Goal: Information Seeking & Learning: Learn about a topic

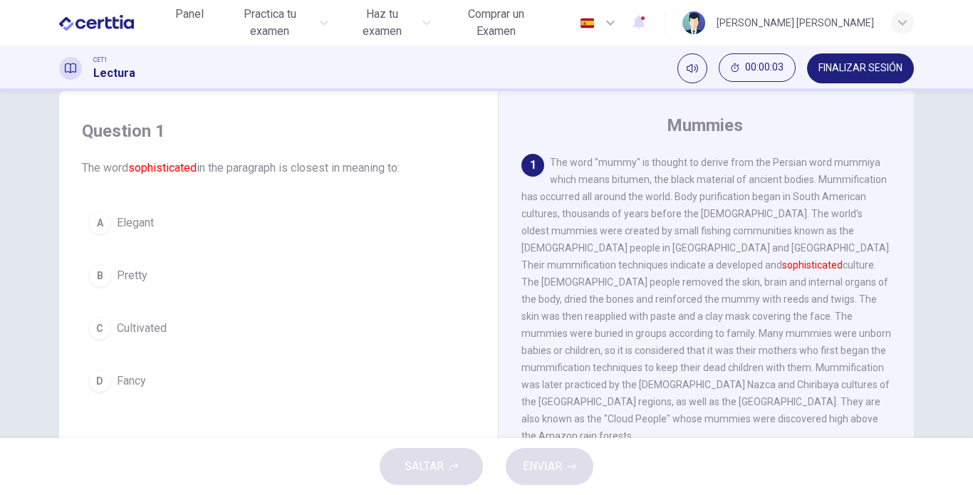
scroll to position [33, 0]
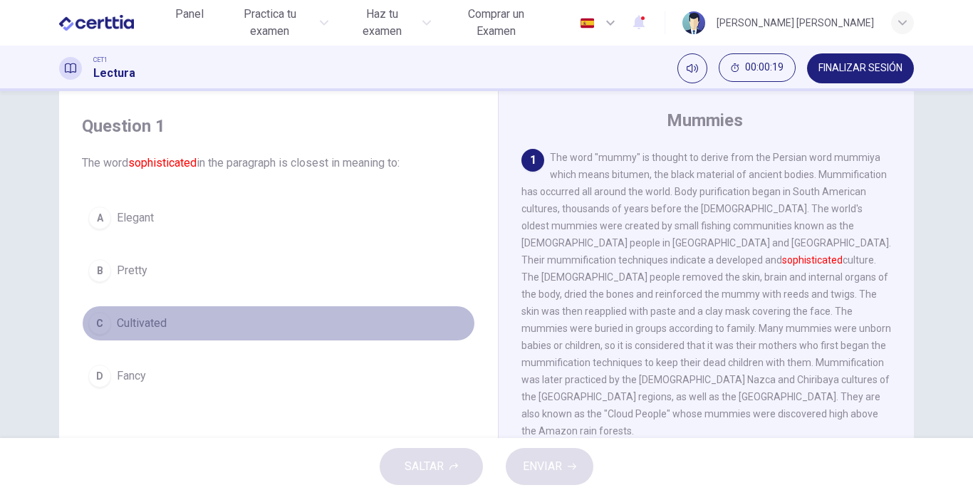
click at [100, 322] on div "C" at bounding box center [99, 323] width 23 height 23
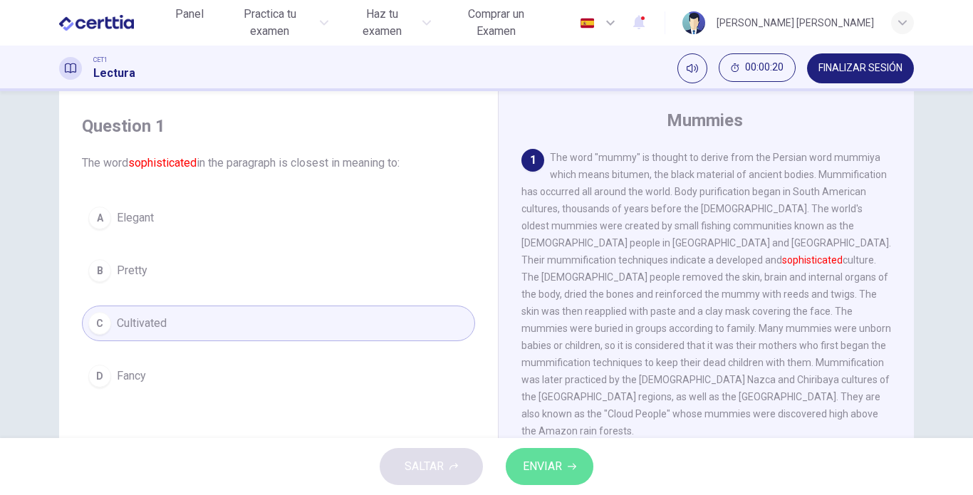
click at [522, 462] on button "ENVIAR" at bounding box center [550, 466] width 88 height 37
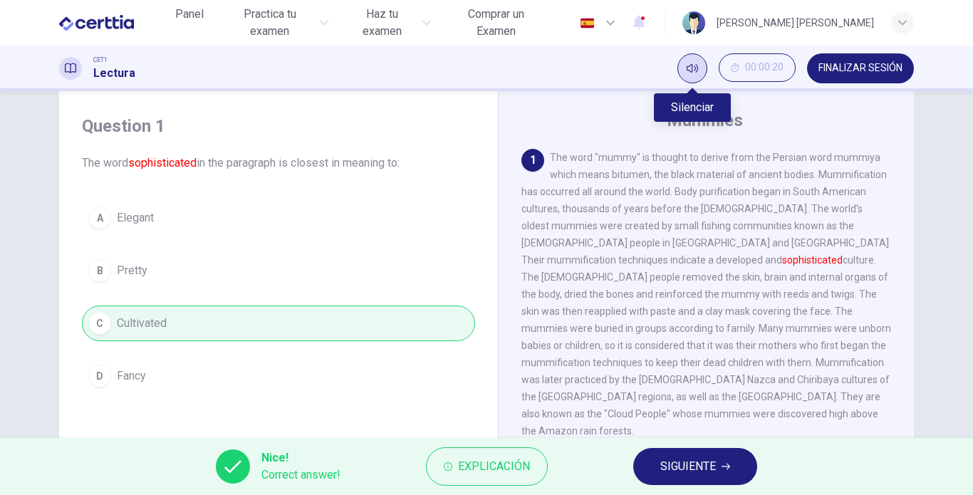
click at [697, 76] on button "Silenciar" at bounding box center [692, 68] width 30 height 30
click at [682, 466] on span "SIGUIENTE" at bounding box center [688, 467] width 56 height 20
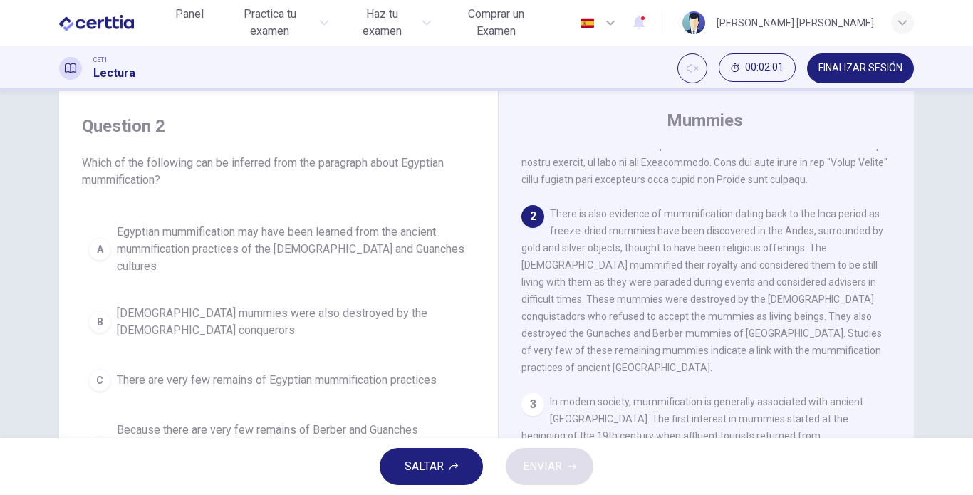
scroll to position [253, 0]
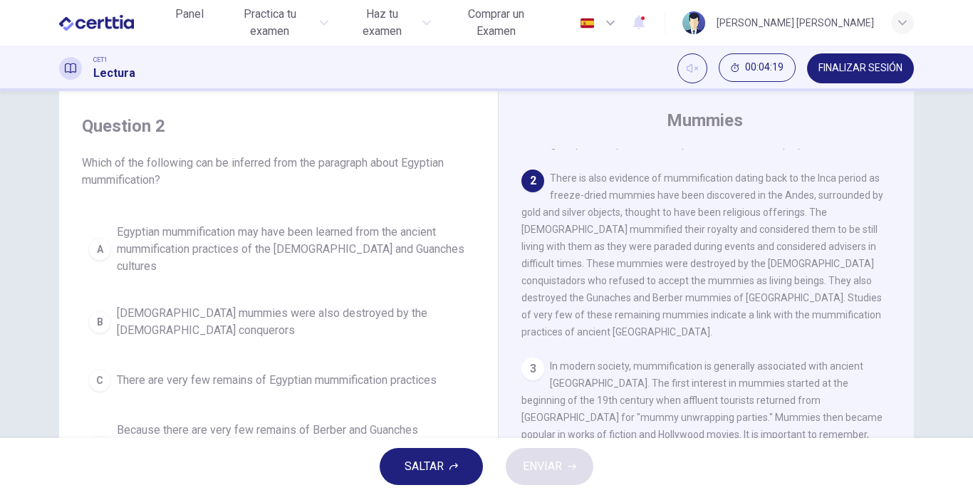
click at [103, 245] on div "A" at bounding box center [99, 249] width 23 height 23
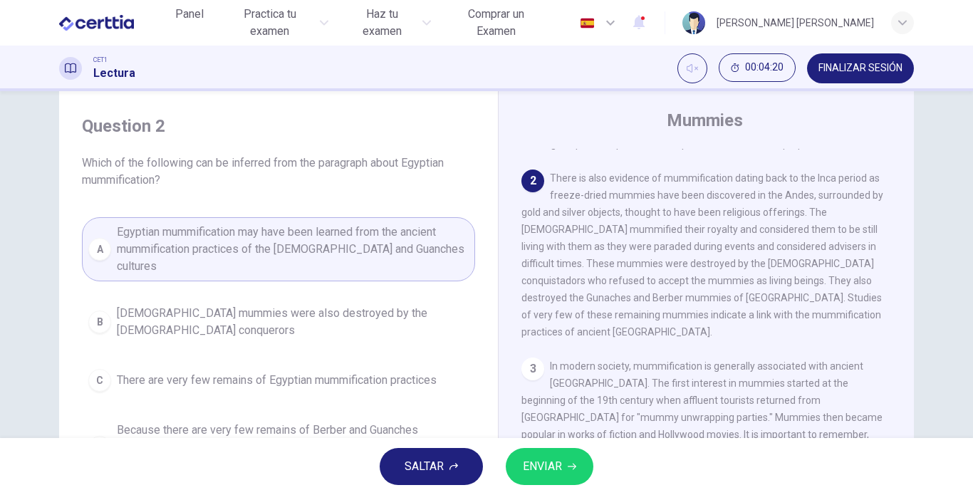
click at [559, 467] on span "ENVIAR" at bounding box center [542, 467] width 39 height 20
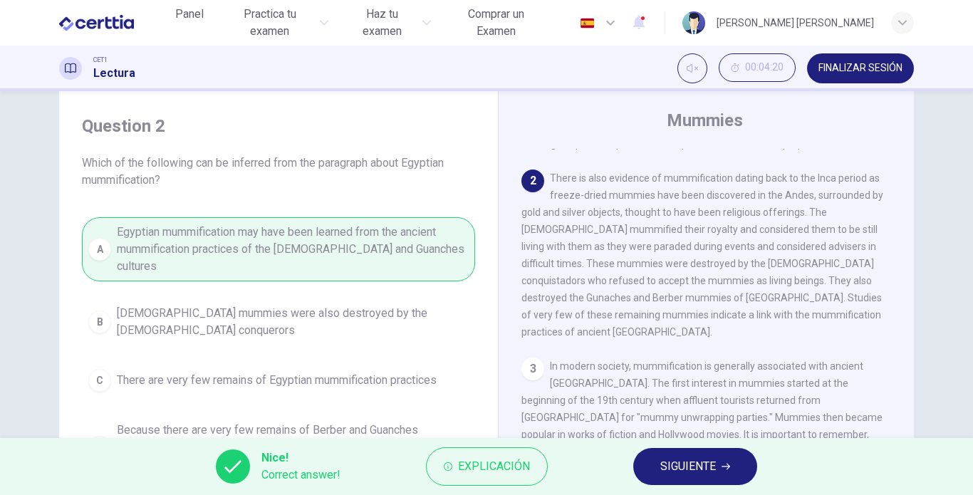
click at [704, 470] on span "SIGUIENTE" at bounding box center [688, 467] width 56 height 20
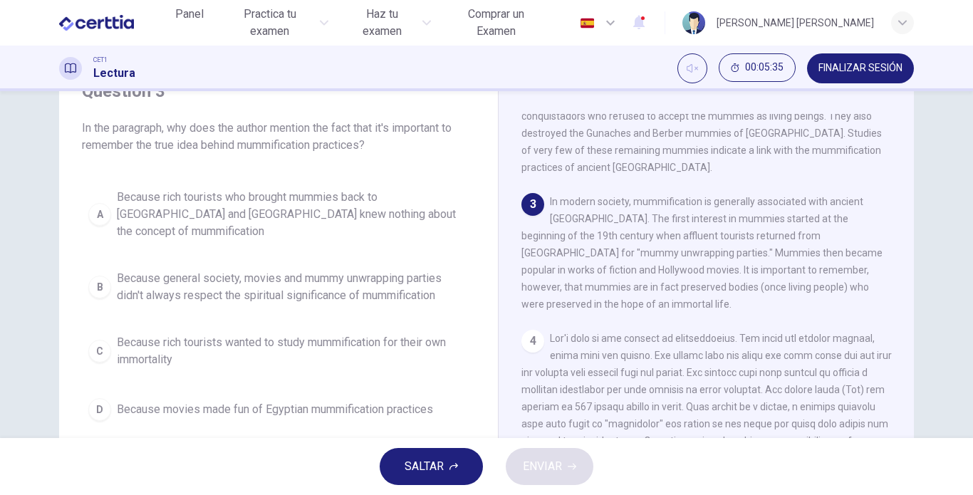
scroll to position [78, 0]
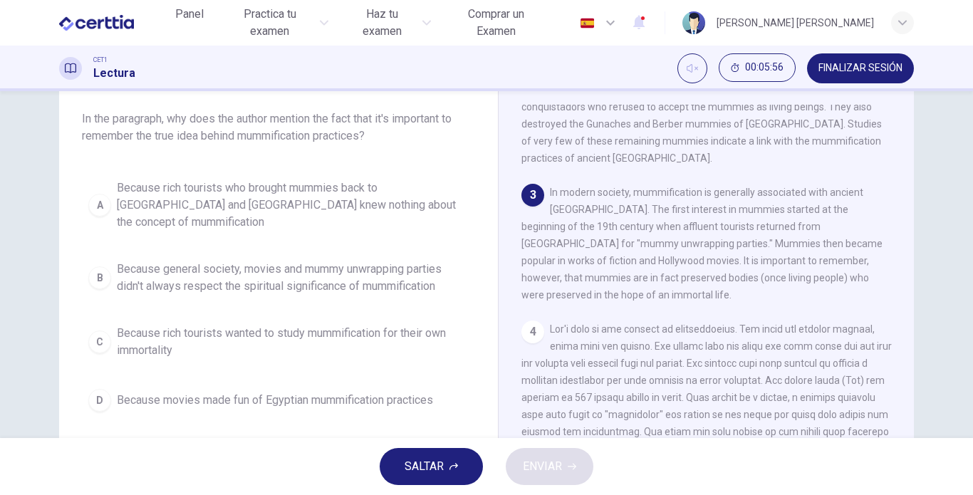
click at [95, 266] on div "B" at bounding box center [99, 277] width 23 height 23
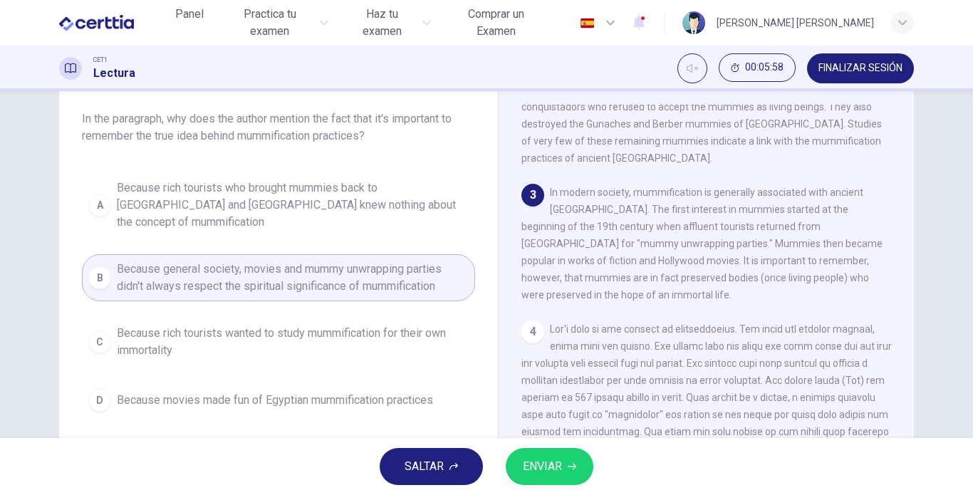
click at [550, 457] on span "ENVIAR" at bounding box center [542, 467] width 39 height 20
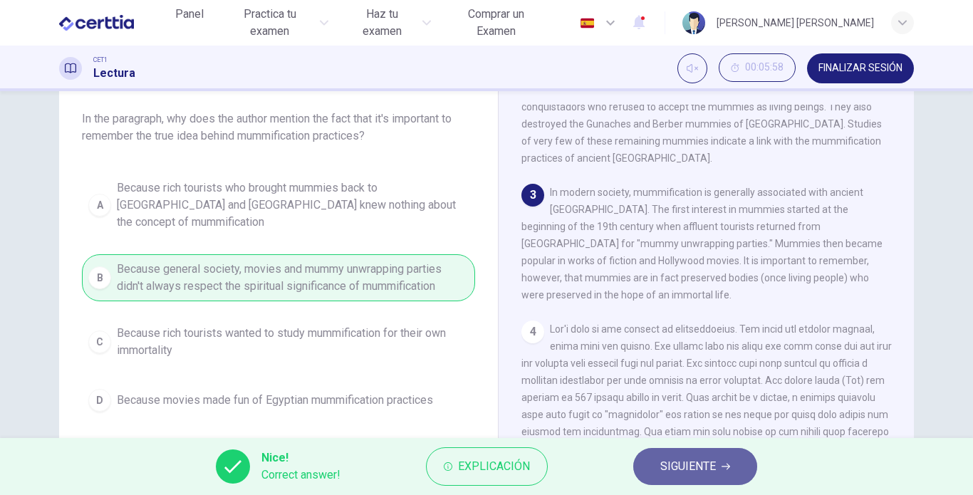
click at [715, 464] on span "SIGUIENTE" at bounding box center [688, 467] width 56 height 20
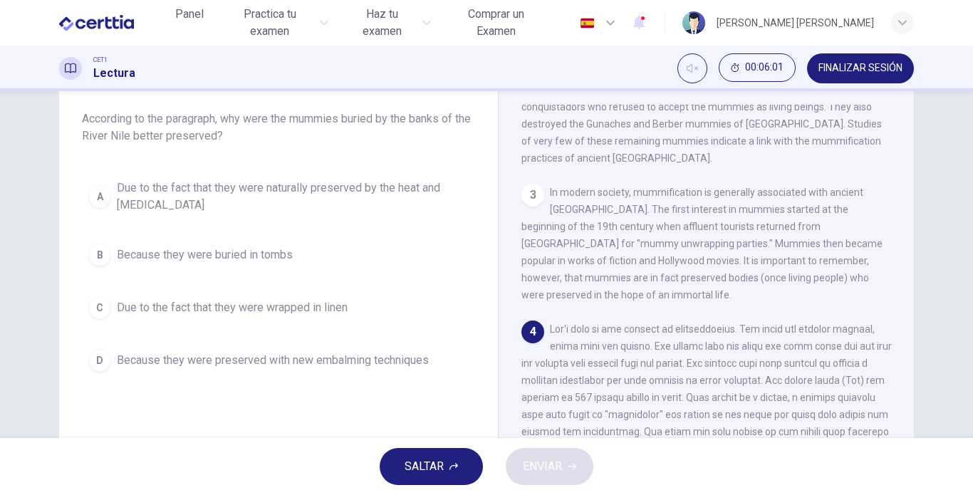
drag, startPoint x: 969, startPoint y: 294, endPoint x: 972, endPoint y: 345, distance: 50.7
click at [972, 345] on div "Question 4 According to the paragraph, why were the mummies buried by the banks…" at bounding box center [486, 264] width 973 height 347
drag, startPoint x: 908, startPoint y: 313, endPoint x: 921, endPoint y: 358, distance: 46.7
click at [921, 358] on div "Question 4 According to the paragraph, why were the mummies buried by the banks…" at bounding box center [486, 289] width 900 height 495
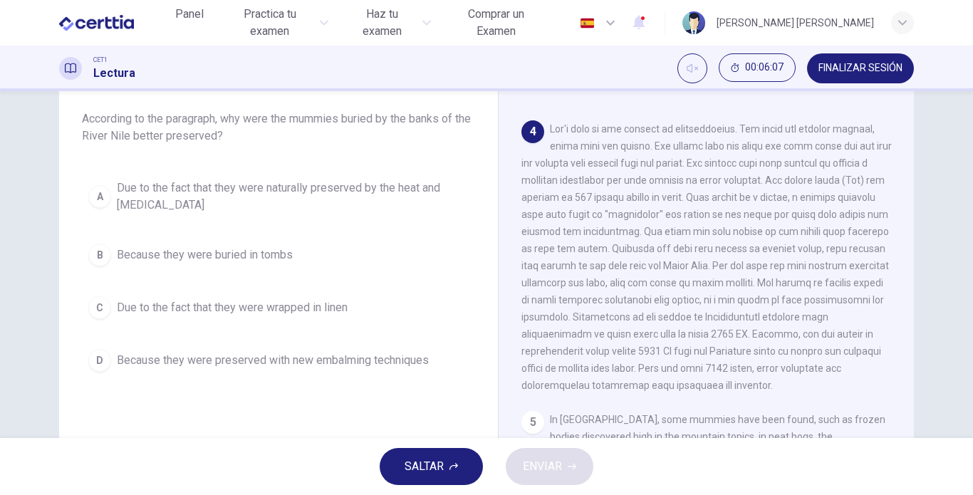
scroll to position [578, 0]
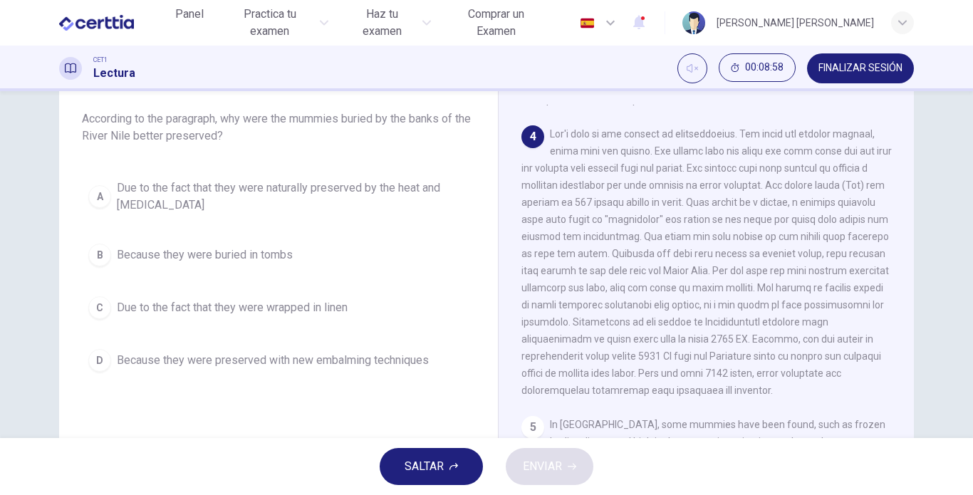
click at [102, 201] on div "A" at bounding box center [99, 196] width 23 height 23
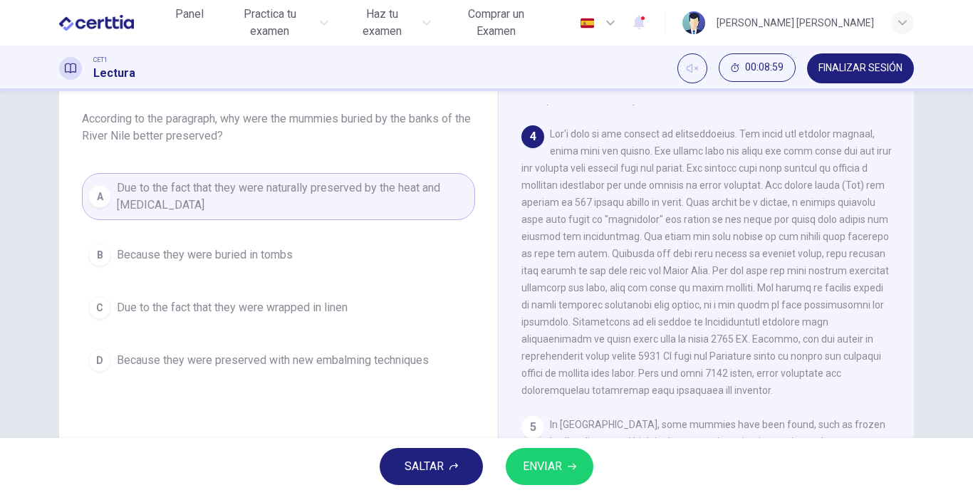
click at [546, 473] on span "ENVIAR" at bounding box center [542, 467] width 39 height 20
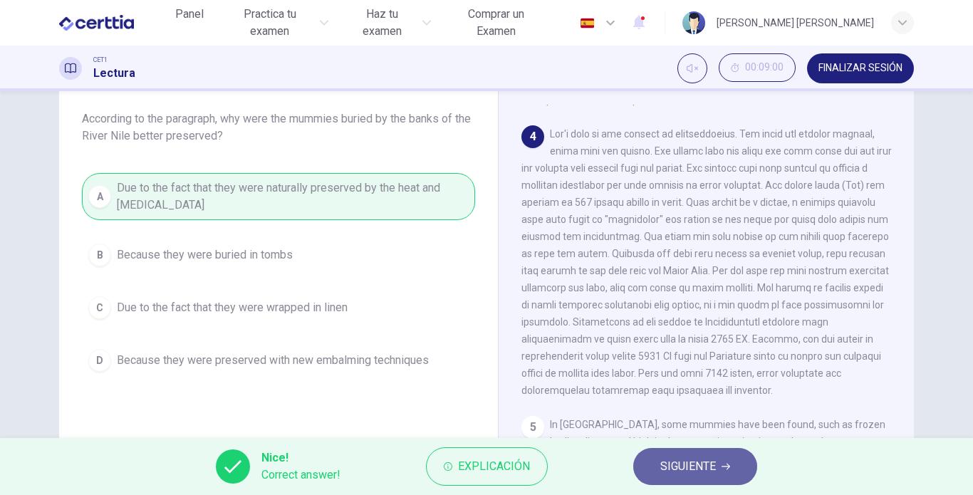
click at [702, 461] on span "SIGUIENTE" at bounding box center [688, 467] width 56 height 20
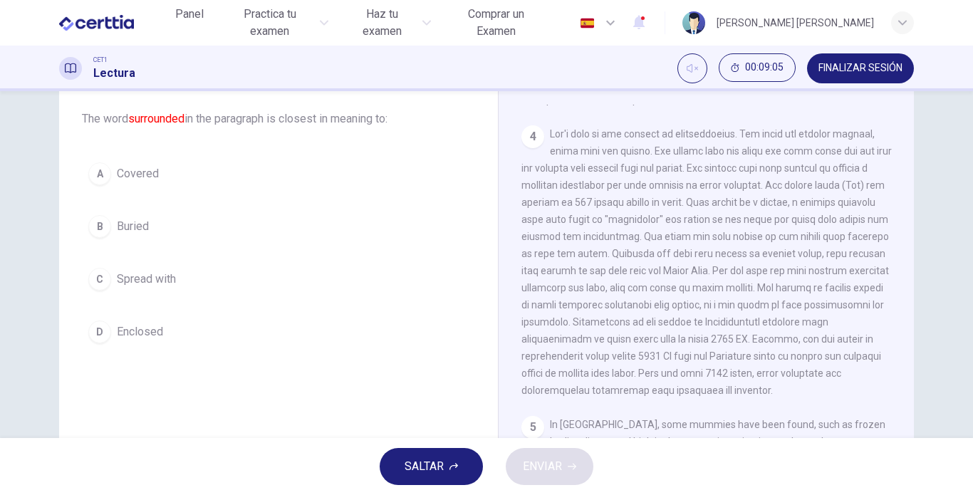
drag, startPoint x: 908, startPoint y: 353, endPoint x: 898, endPoint y: 355, distance: 10.2
click at [898, 355] on div "1 2 There is also evidence of mummification dating back to the Inca period as f…" at bounding box center [715, 321] width 389 height 432
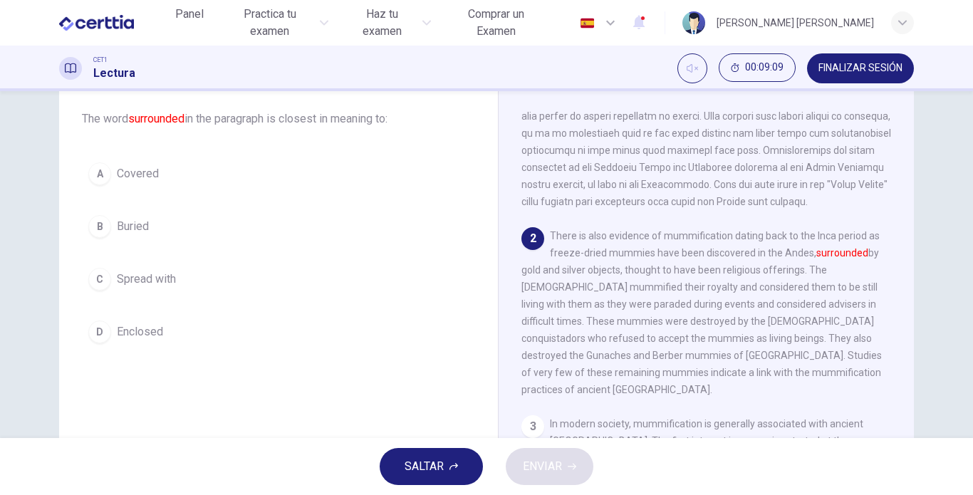
scroll to position [160, 0]
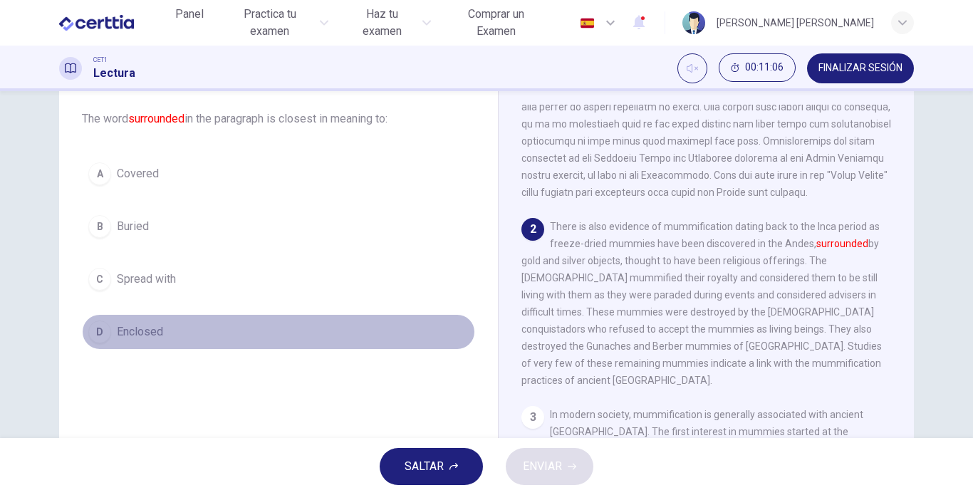
click at [97, 335] on div "D" at bounding box center [99, 332] width 23 height 23
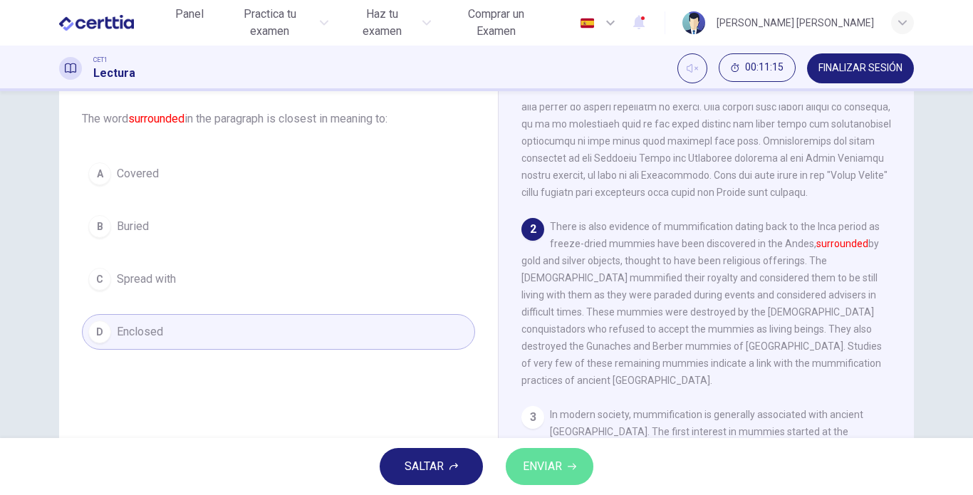
click at [546, 460] on span "ENVIAR" at bounding box center [542, 467] width 39 height 20
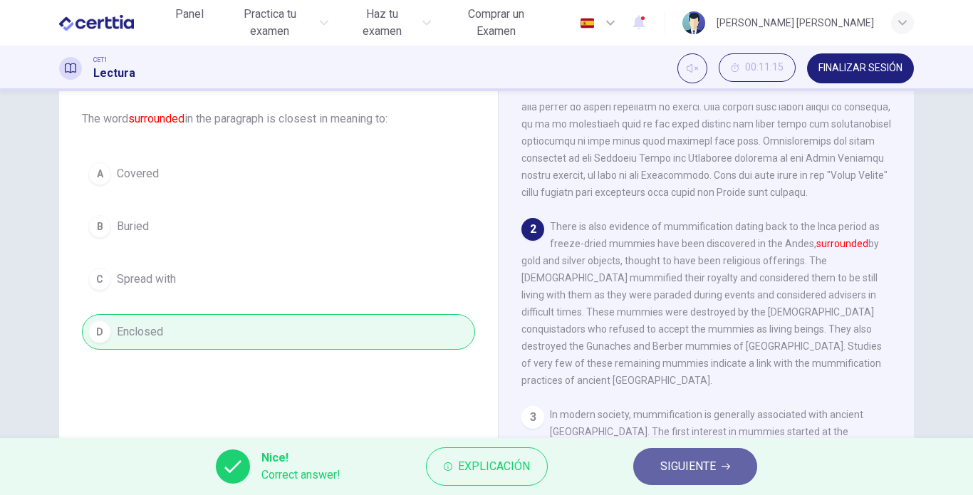
click at [697, 474] on span "SIGUIENTE" at bounding box center [688, 467] width 56 height 20
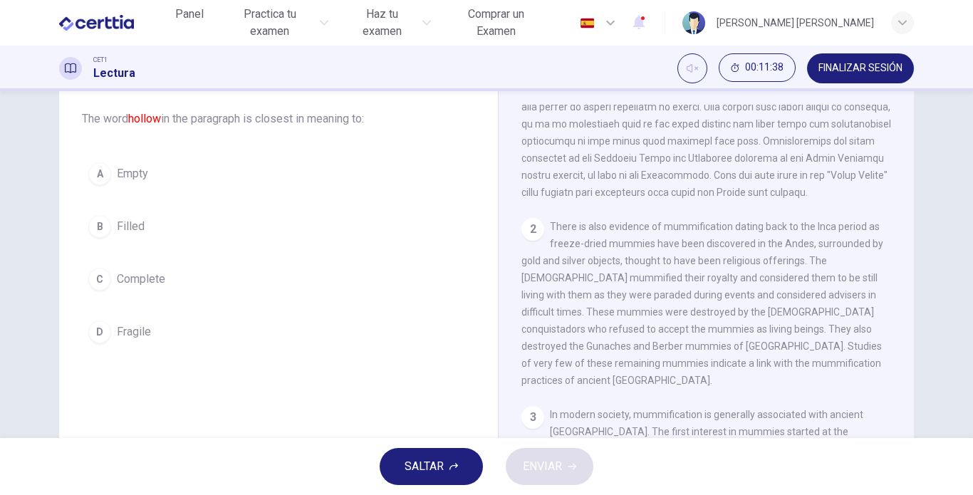
drag, startPoint x: 904, startPoint y: 233, endPoint x: 907, endPoint y: 293, distance: 59.9
click at [907, 293] on div "1 2 There is also evidence of mummification dating back to the Inca period as f…" at bounding box center [715, 321] width 389 height 432
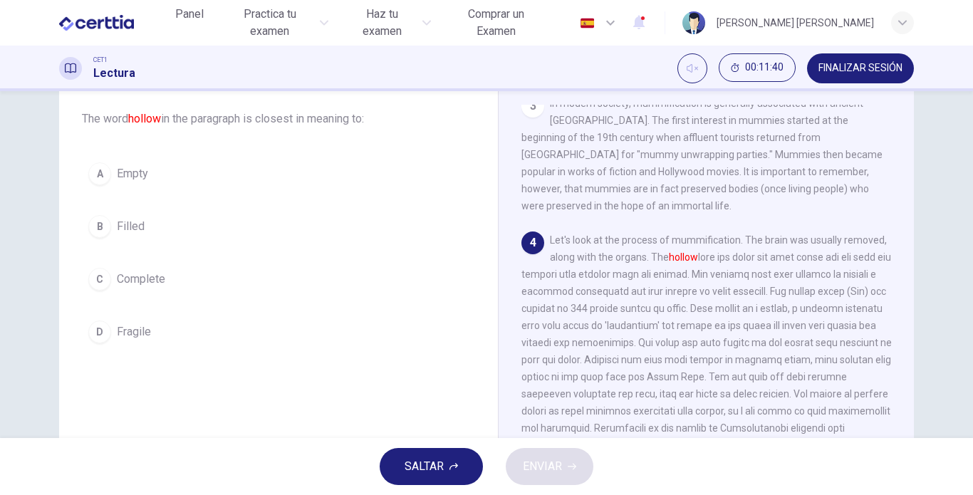
scroll to position [481, 0]
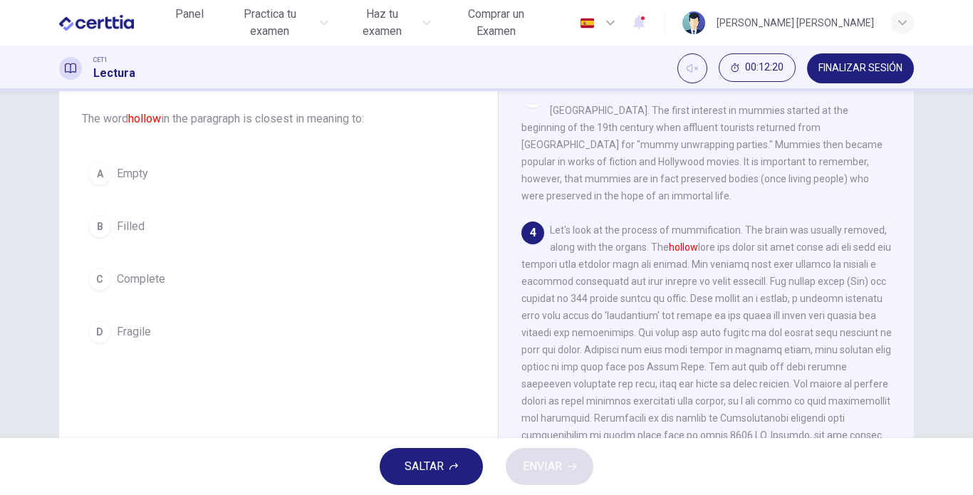
click at [97, 180] on div "A" at bounding box center [99, 173] width 23 height 23
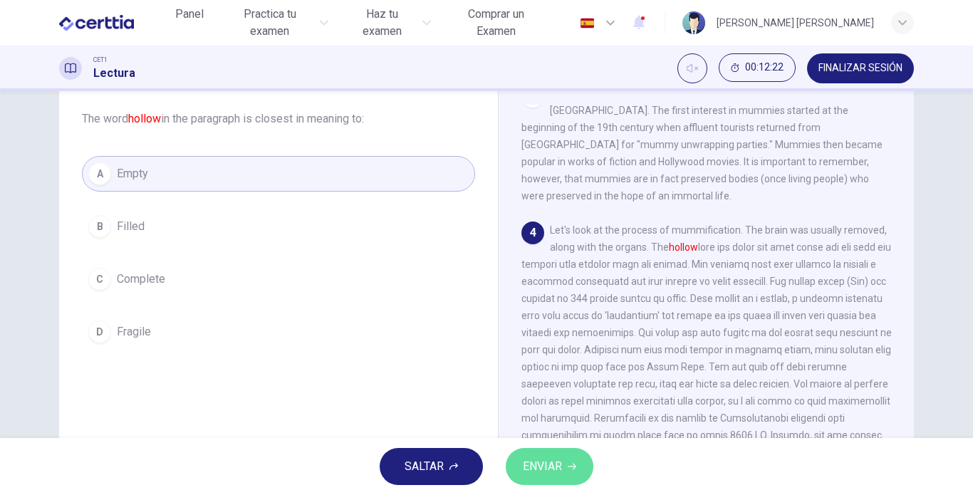
click at [538, 475] on span "ENVIAR" at bounding box center [542, 467] width 39 height 20
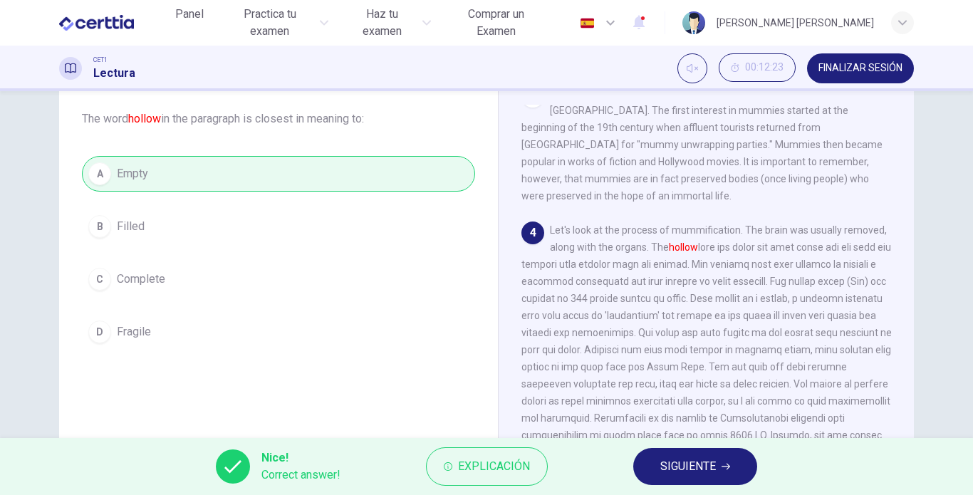
click at [710, 466] on span "SIGUIENTE" at bounding box center [688, 467] width 56 height 20
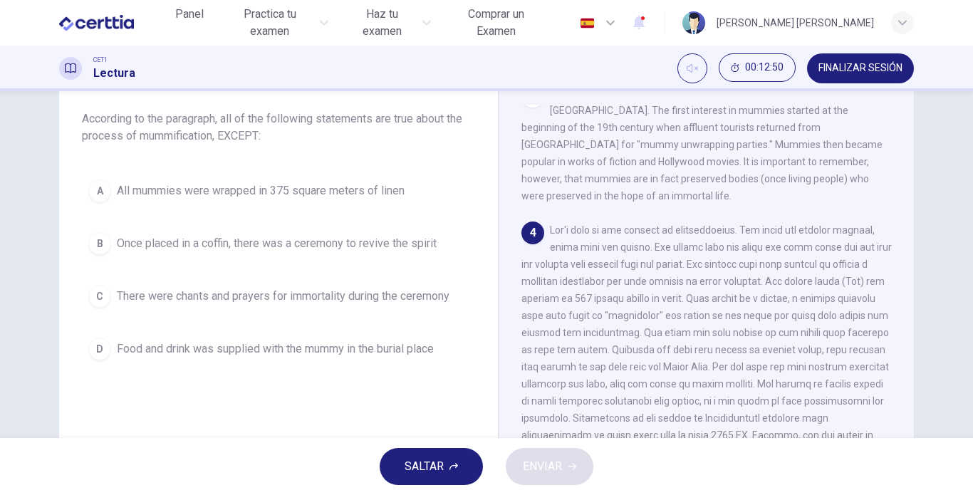
click at [98, 185] on div "A" at bounding box center [99, 190] width 23 height 23
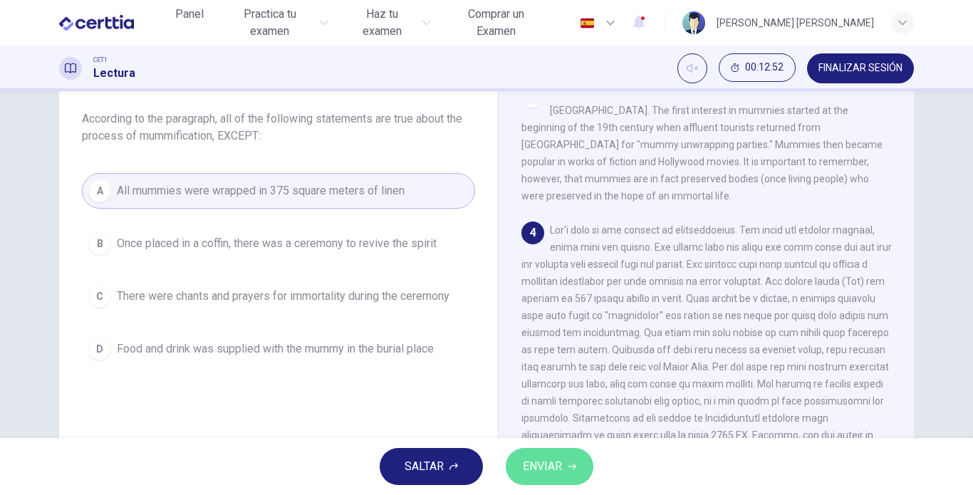
click at [555, 473] on span "ENVIAR" at bounding box center [542, 467] width 39 height 20
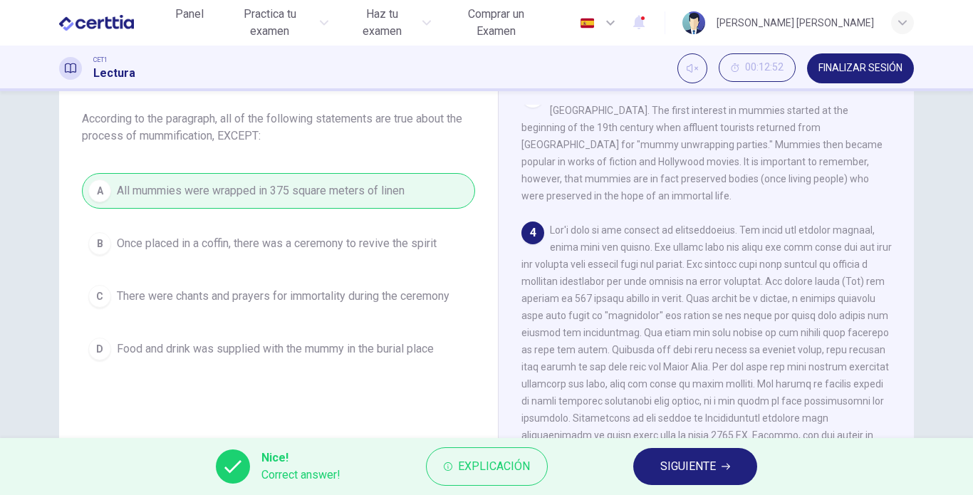
click at [699, 473] on span "SIGUIENTE" at bounding box center [688, 467] width 56 height 20
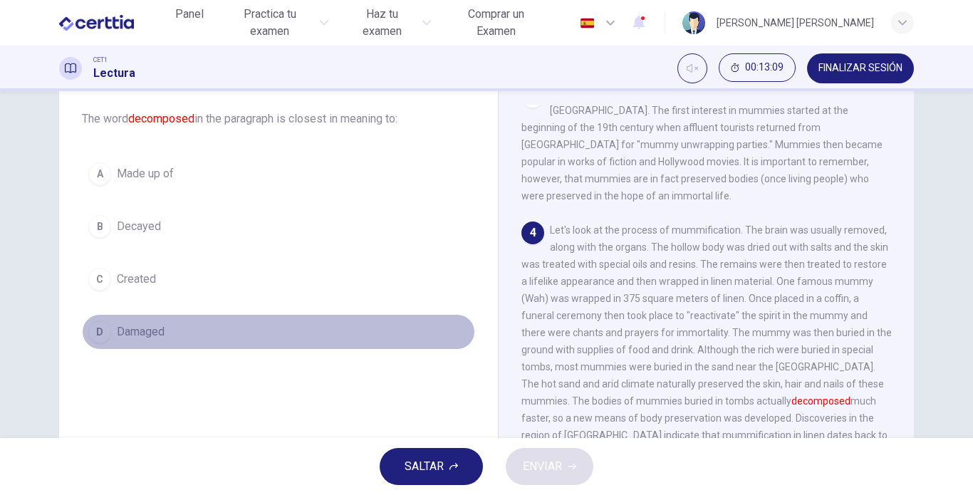
drag, startPoint x: 96, startPoint y: 334, endPoint x: 125, endPoint y: 340, distance: 29.8
click at [96, 333] on div "D" at bounding box center [99, 332] width 23 height 23
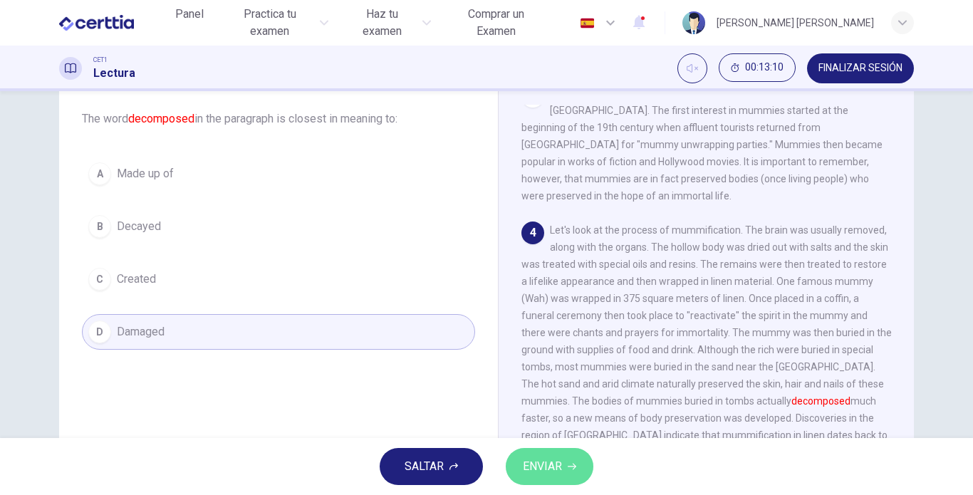
click at [570, 459] on button "ENVIAR" at bounding box center [550, 466] width 88 height 37
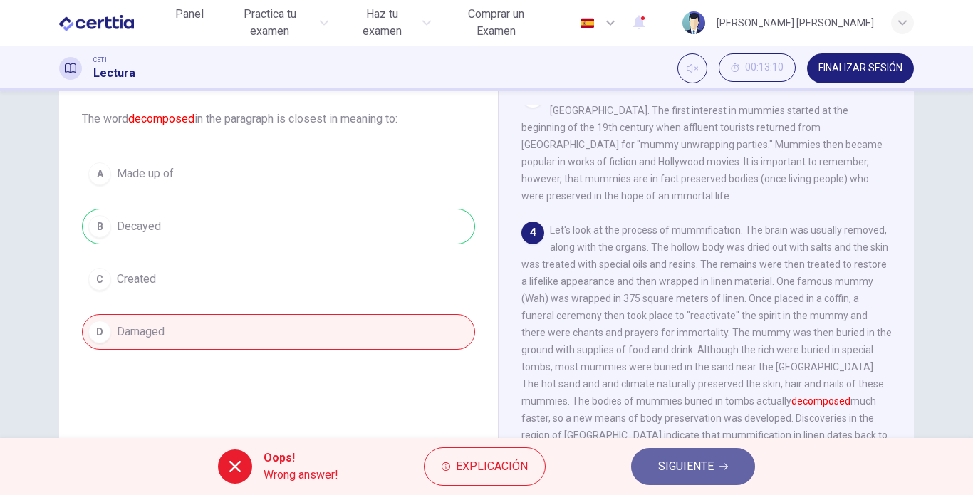
click at [690, 462] on span "SIGUIENTE" at bounding box center [686, 467] width 56 height 20
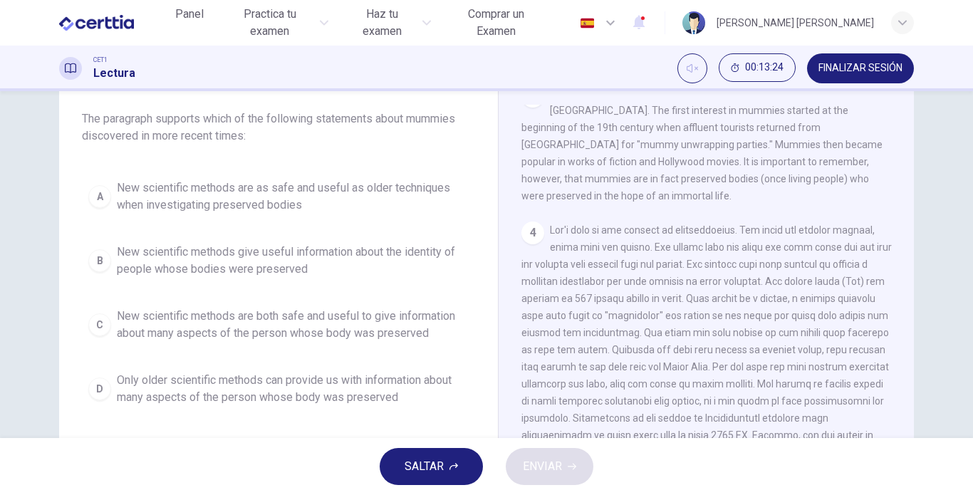
click at [912, 320] on div "Mummies 1 2 There is also evidence of mummification dating back to the Inca per…" at bounding box center [706, 301] width 416 height 518
drag, startPoint x: 904, startPoint y: 313, endPoint x: 919, endPoint y: 370, distance: 58.2
click at [919, 370] on div "Question 9 The paragraph supports which of the following statements about mummi…" at bounding box center [486, 289] width 900 height 495
click at [908, 363] on div "1 2 There is also evidence of mummification dating back to the Inca period as f…" at bounding box center [715, 321] width 389 height 432
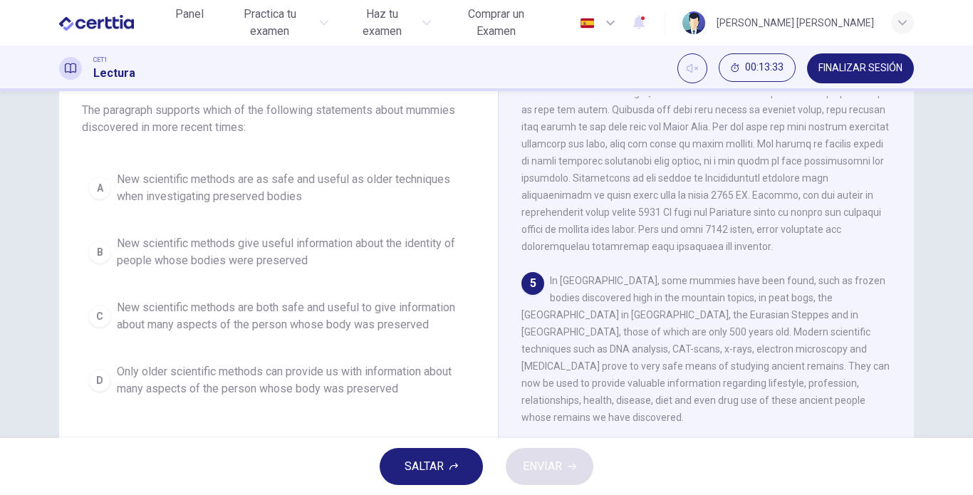
scroll to position [85, 0]
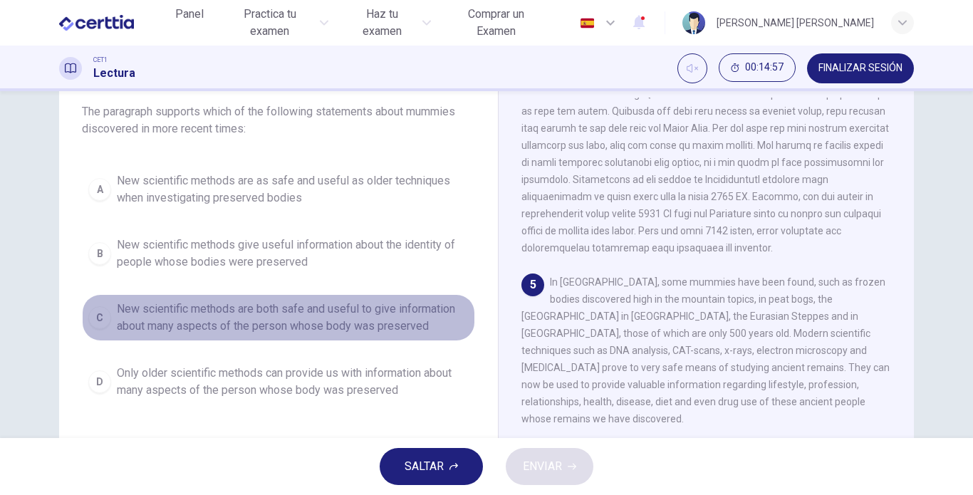
click at [93, 325] on div "C" at bounding box center [99, 317] width 23 height 23
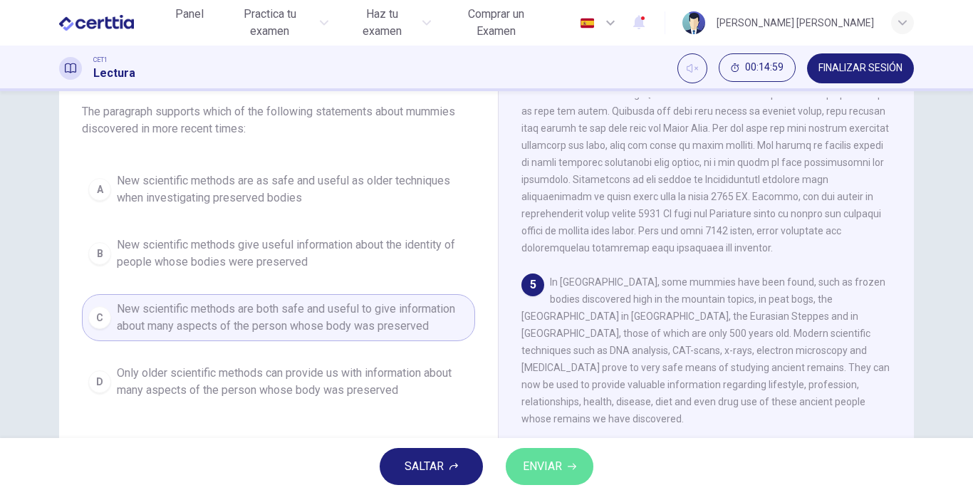
click at [538, 471] on span "ENVIAR" at bounding box center [542, 467] width 39 height 20
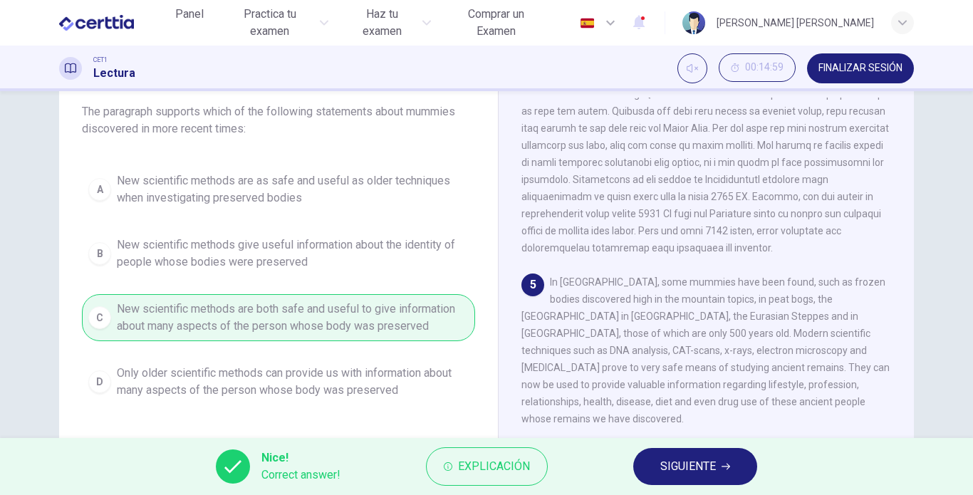
click at [681, 454] on button "SIGUIENTE" at bounding box center [695, 466] width 124 height 37
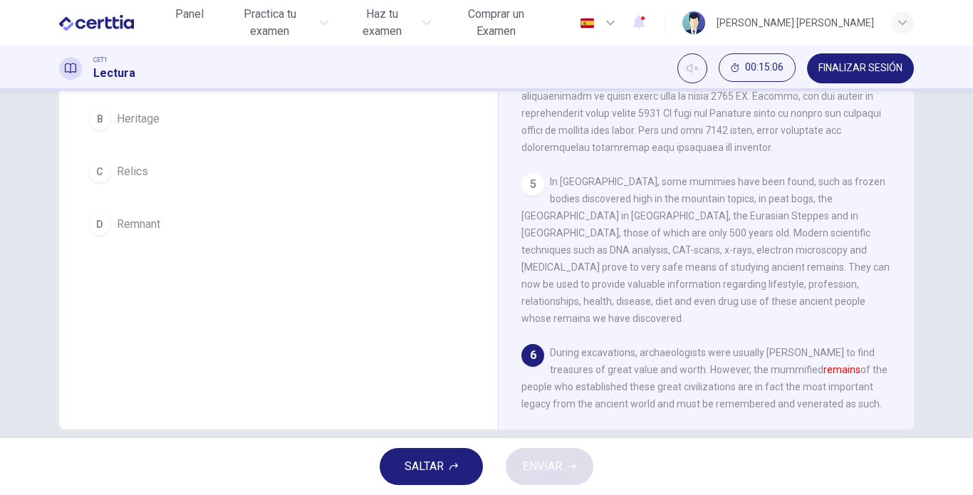
scroll to position [205, 0]
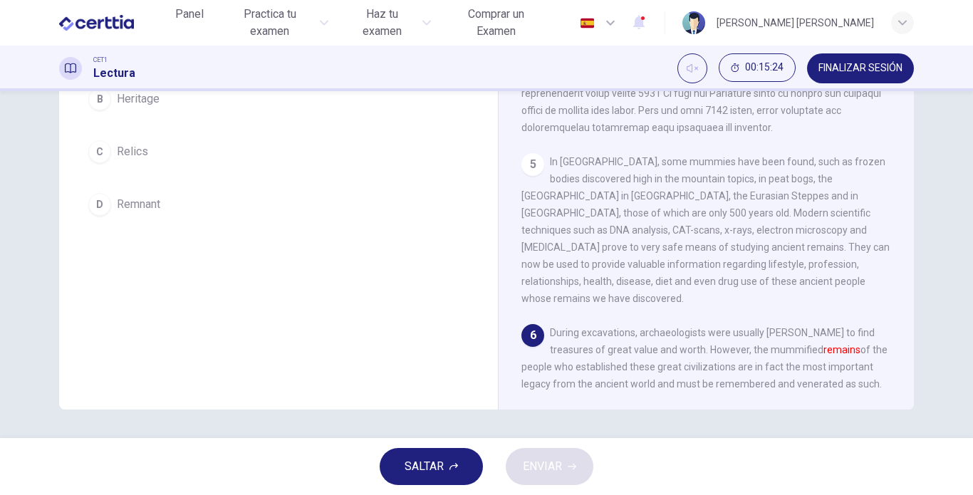
drag, startPoint x: 910, startPoint y: 328, endPoint x: 898, endPoint y: 286, distance: 43.5
click at [898, 286] on div "Mummies 1 2 There is also evidence of mummification dating back to the Inca per…" at bounding box center [706, 174] width 416 height 518
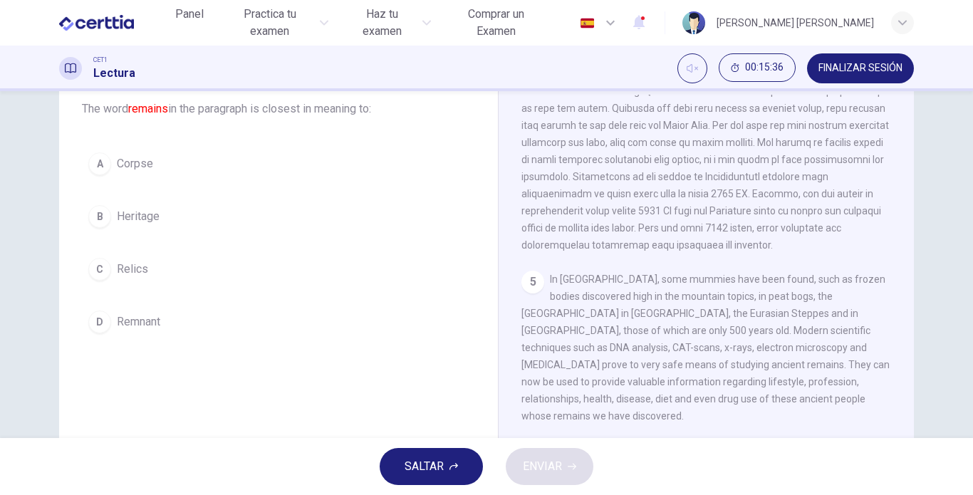
scroll to position [88, 0]
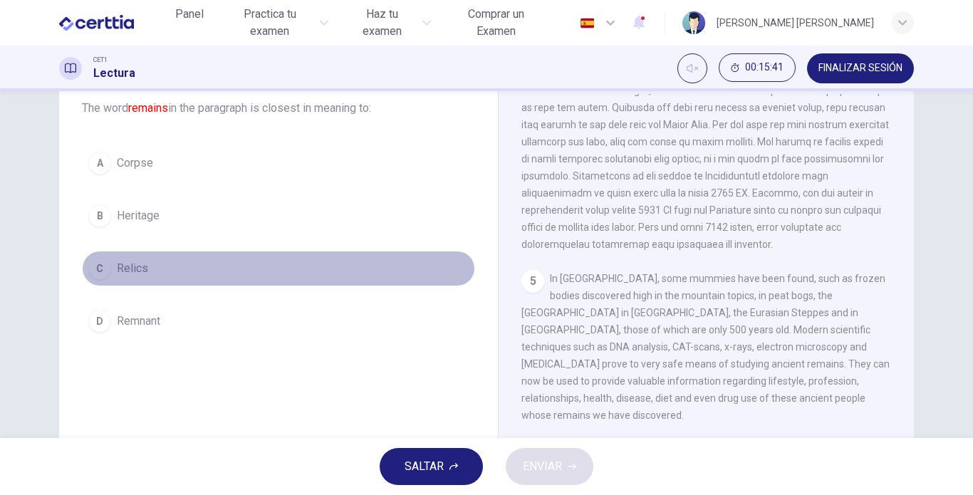
click at [102, 269] on div "C" at bounding box center [99, 268] width 23 height 23
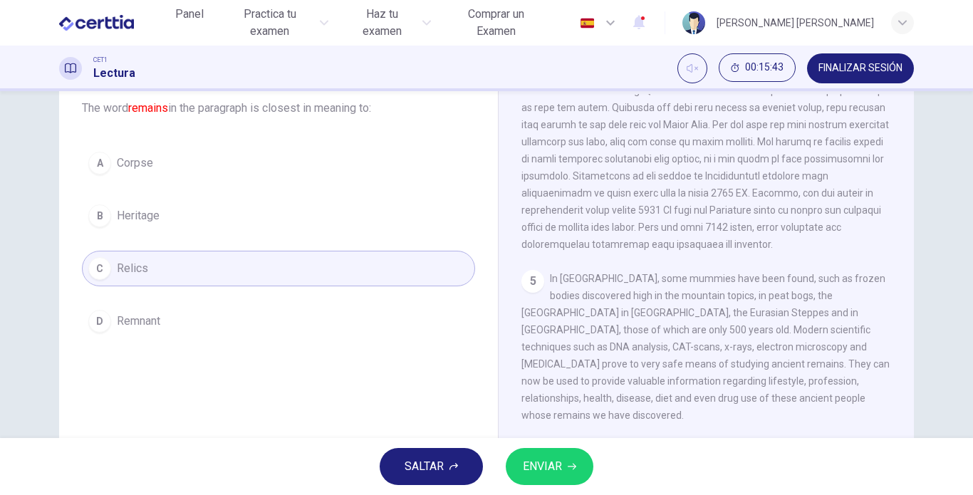
click at [557, 467] on span "ENVIAR" at bounding box center [542, 467] width 39 height 20
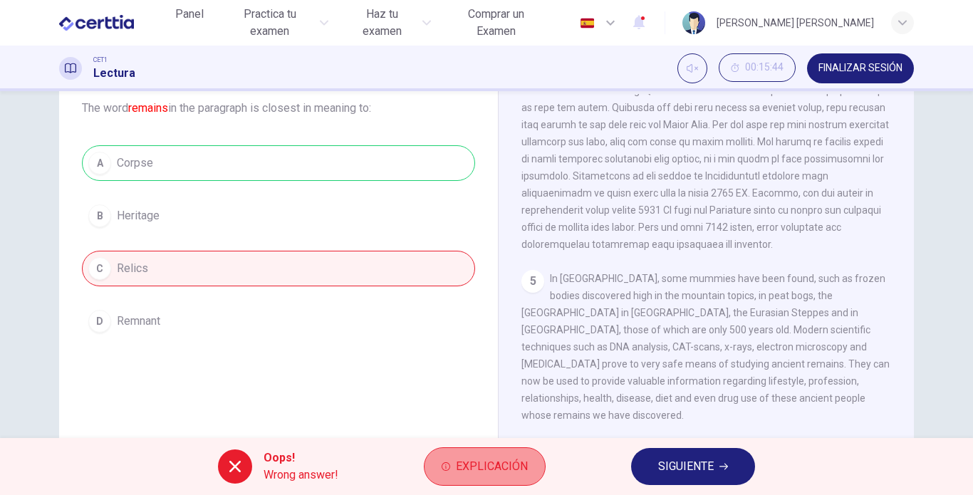
click at [457, 459] on span "Explicación" at bounding box center [492, 467] width 72 height 20
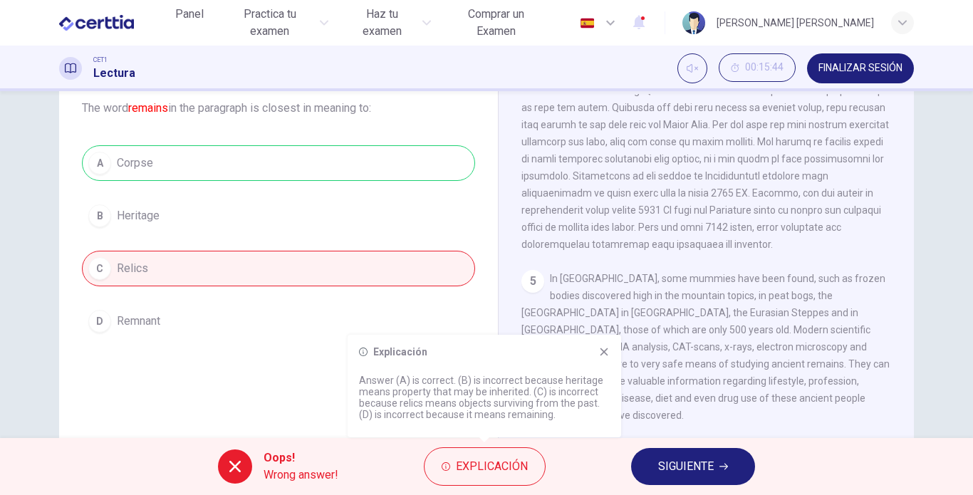
click at [600, 351] on icon at bounding box center [603, 351] width 11 height 11
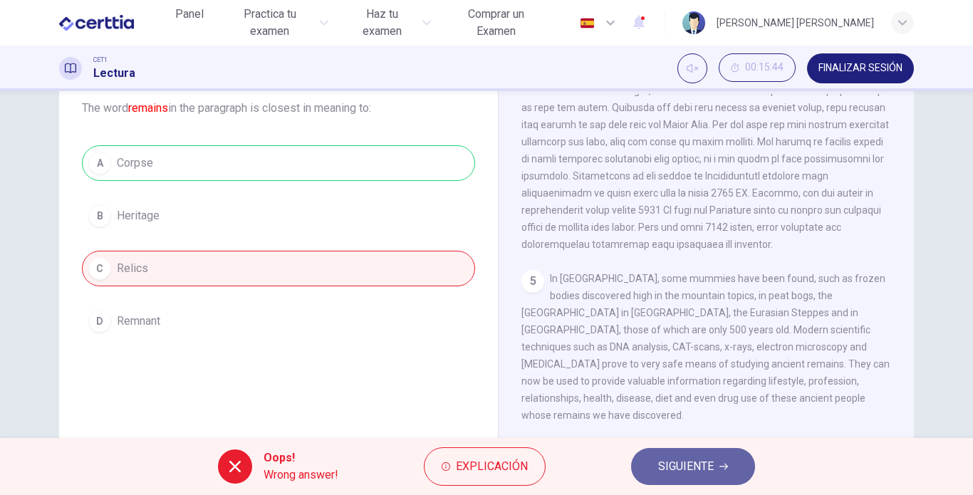
click at [660, 463] on span "SIGUIENTE" at bounding box center [686, 467] width 56 height 20
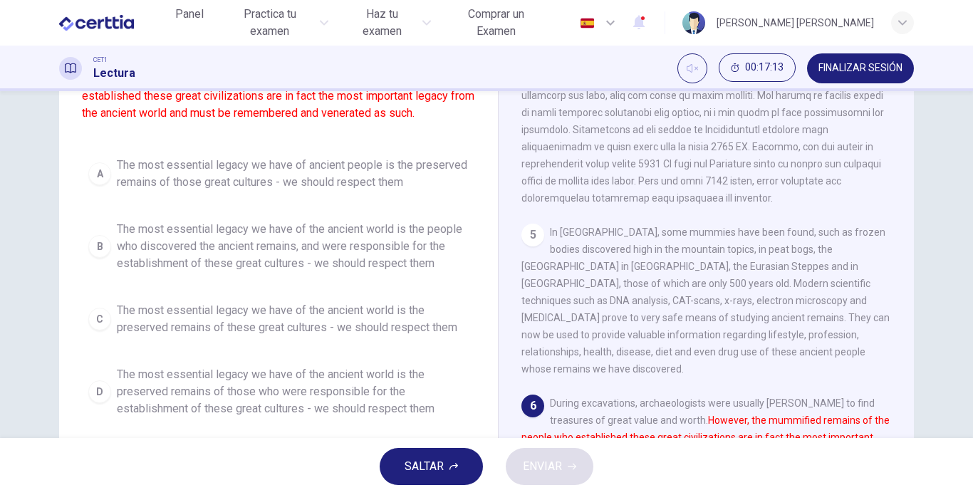
scroll to position [135, 0]
click at [90, 318] on div "C" at bounding box center [99, 318] width 23 height 23
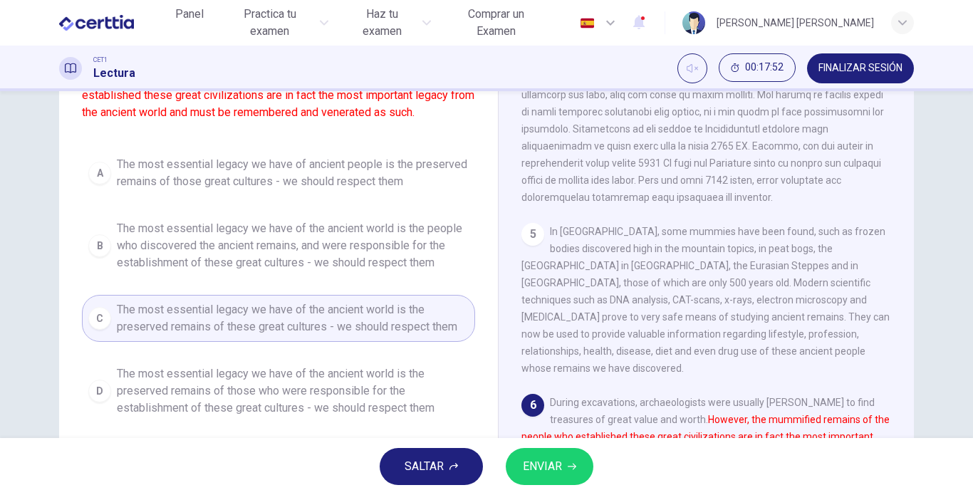
click at [533, 474] on span "ENVIAR" at bounding box center [542, 467] width 39 height 20
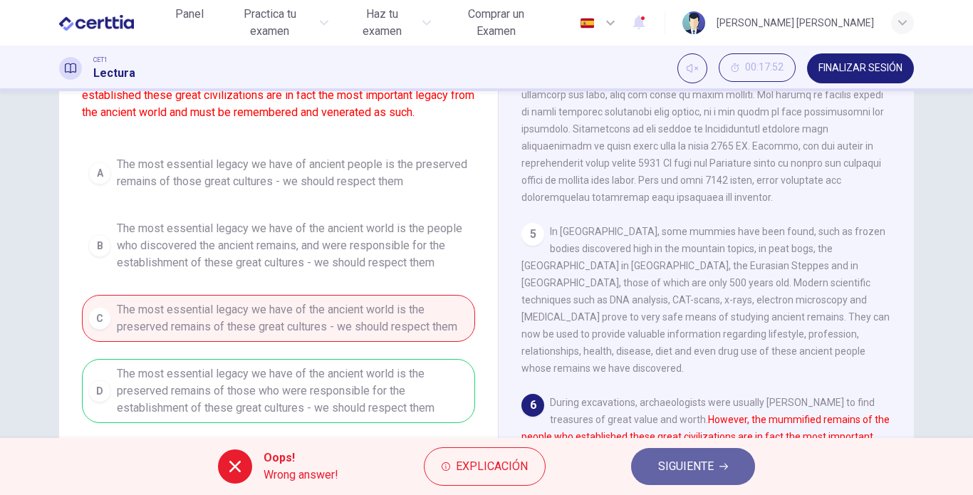
click at [696, 469] on span "SIGUIENTE" at bounding box center [686, 467] width 56 height 20
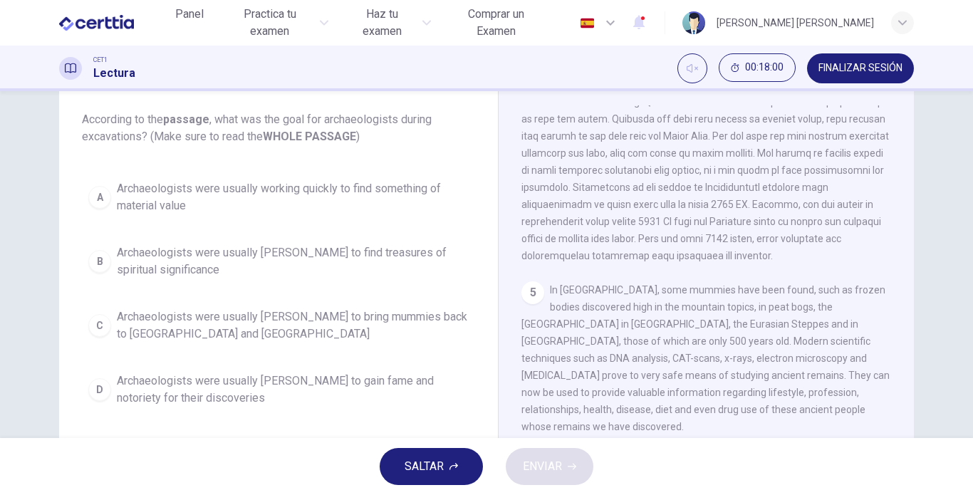
scroll to position [78, 0]
drag, startPoint x: 908, startPoint y: 379, endPoint x: 899, endPoint y: 265, distance: 114.3
click at [899, 265] on div "1 2 There is also evidence of mummification dating back to the Inca period as f…" at bounding box center [715, 320] width 389 height 432
drag, startPoint x: 969, startPoint y: 281, endPoint x: 972, endPoint y: 335, distance: 55.0
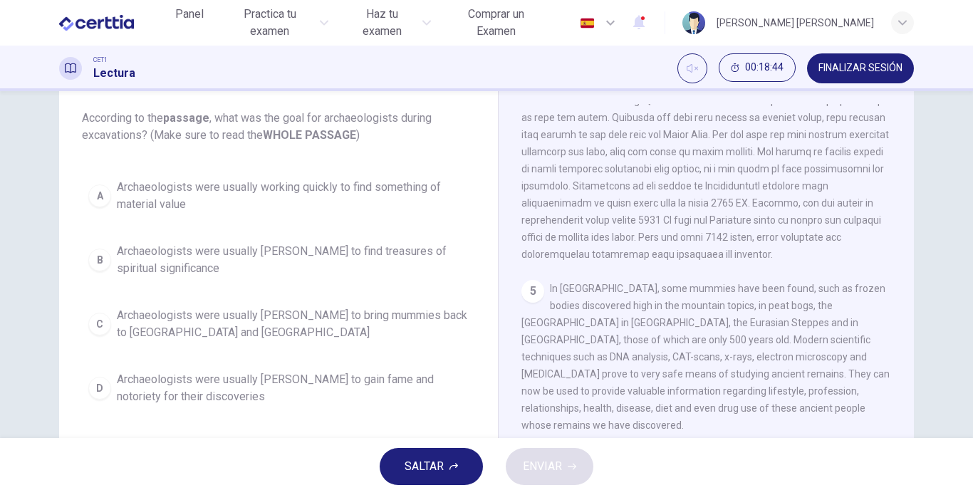
click at [972, 335] on div "Question 12 According to the passage , what was the goal for archaeologists dur…" at bounding box center [486, 264] width 973 height 347
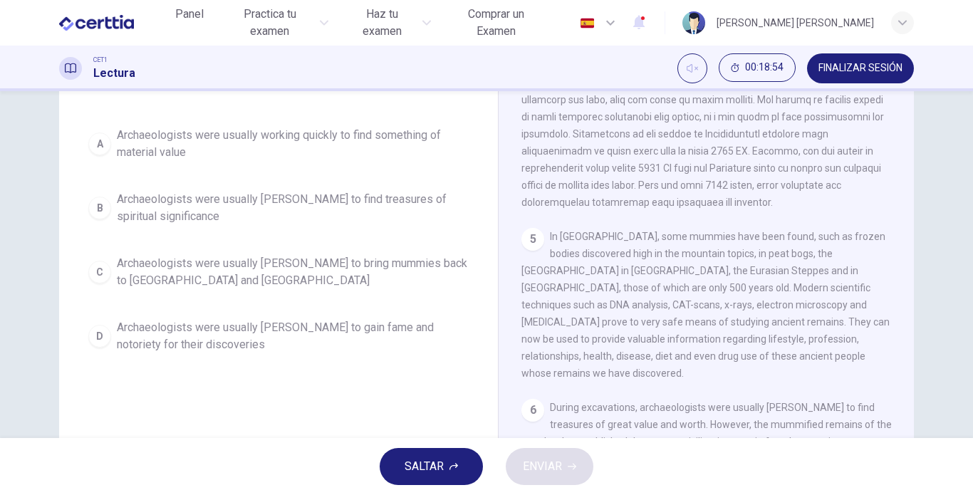
scroll to position [132, 0]
click at [101, 147] on div "A" at bounding box center [99, 142] width 23 height 23
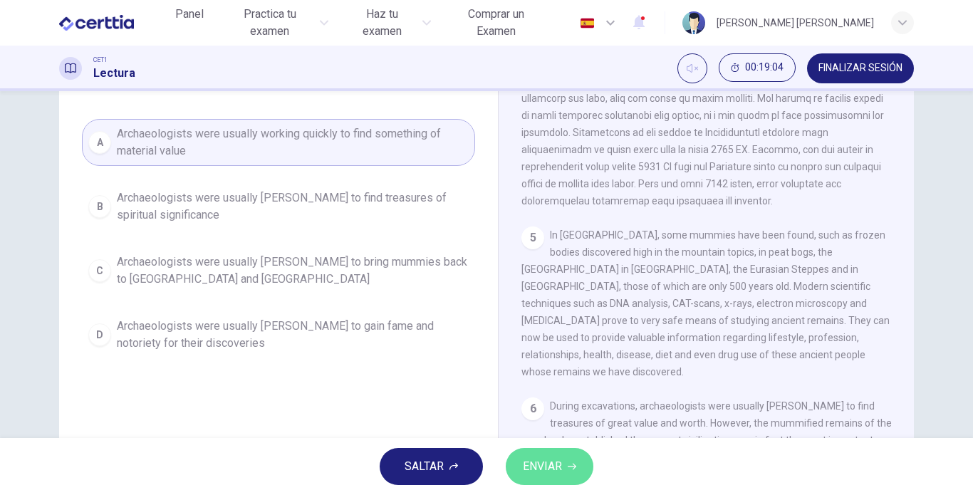
click at [557, 465] on span "ENVIAR" at bounding box center [542, 467] width 39 height 20
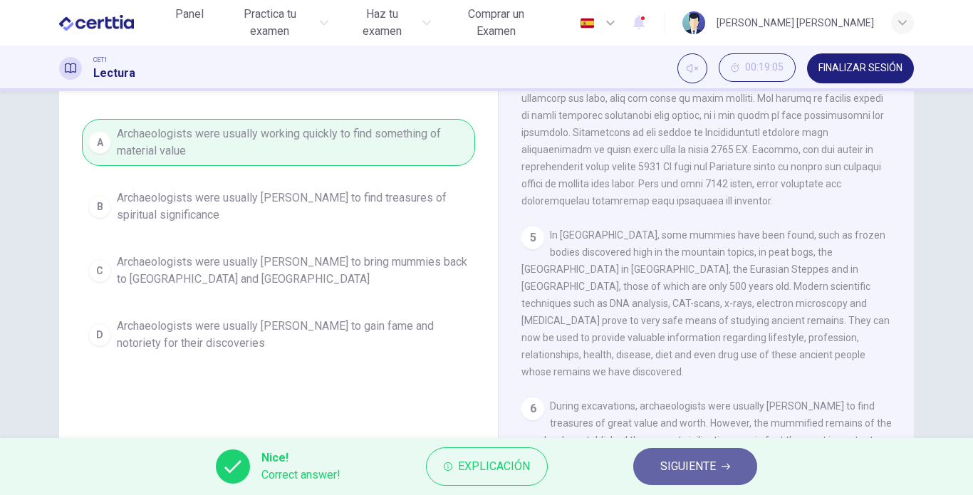
click at [704, 462] on span "SIGUIENTE" at bounding box center [688, 467] width 56 height 20
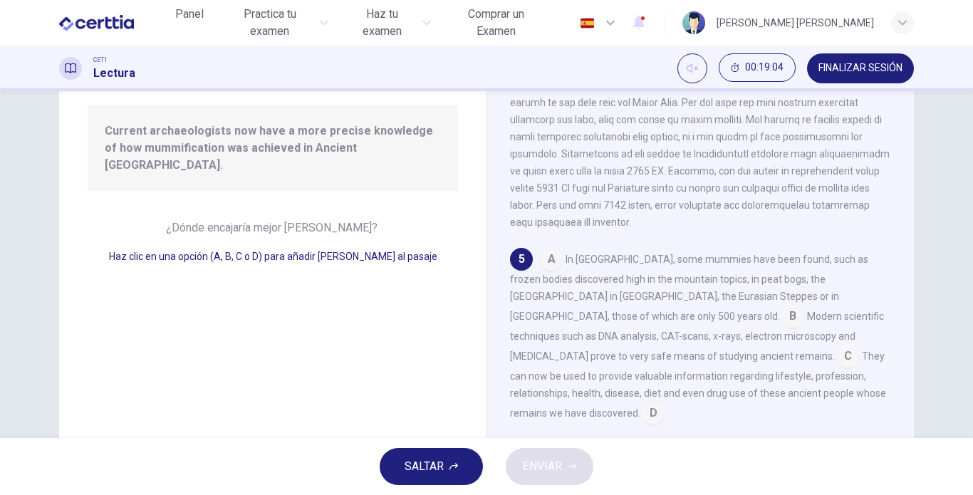
scroll to position [724, 0]
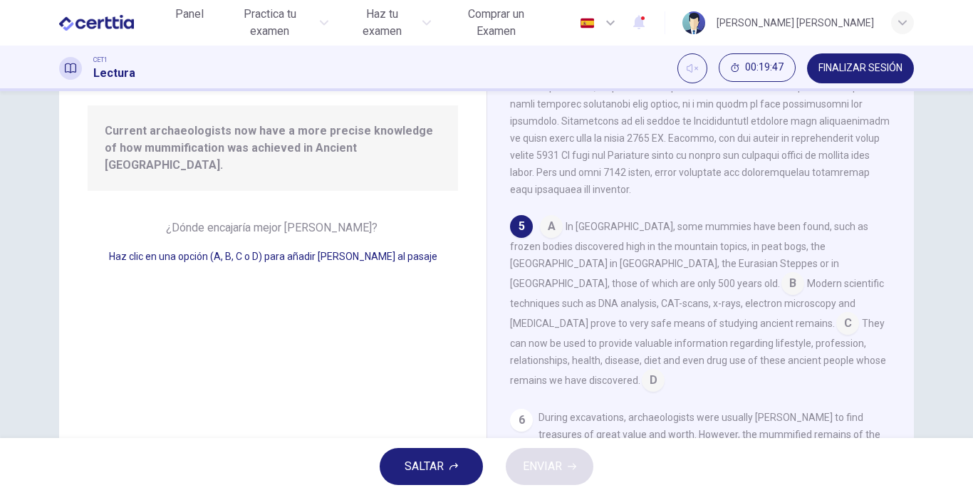
click at [665, 370] on input at bounding box center [653, 381] width 23 height 23
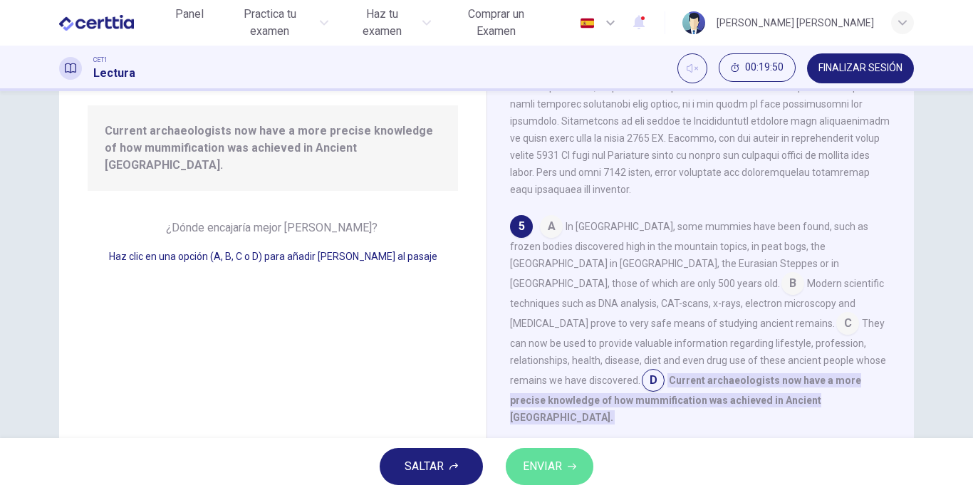
click at [563, 474] on button "ENVIAR" at bounding box center [550, 466] width 88 height 37
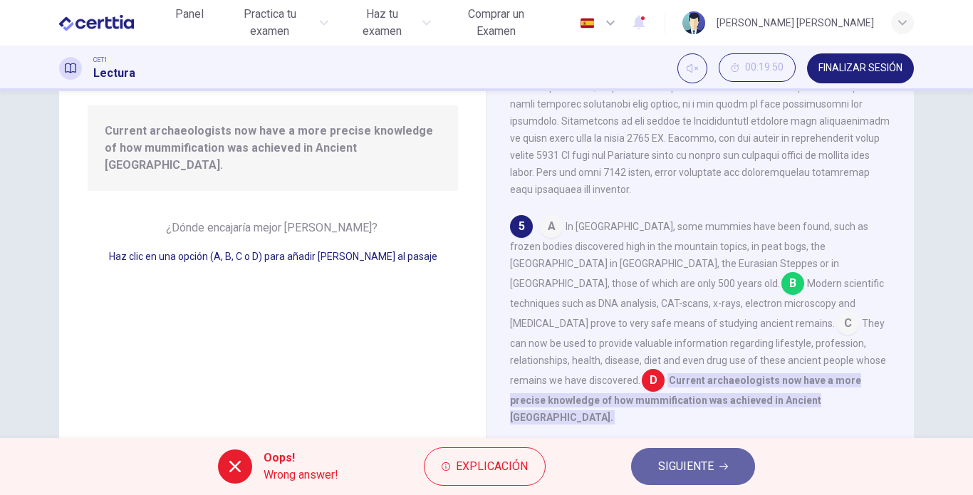
click at [647, 469] on button "SIGUIENTE" at bounding box center [693, 466] width 124 height 37
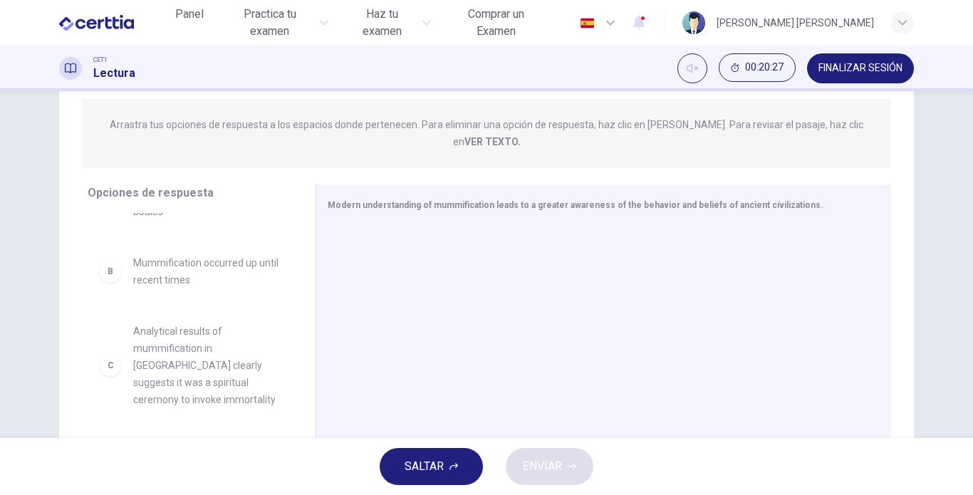
scroll to position [0, 0]
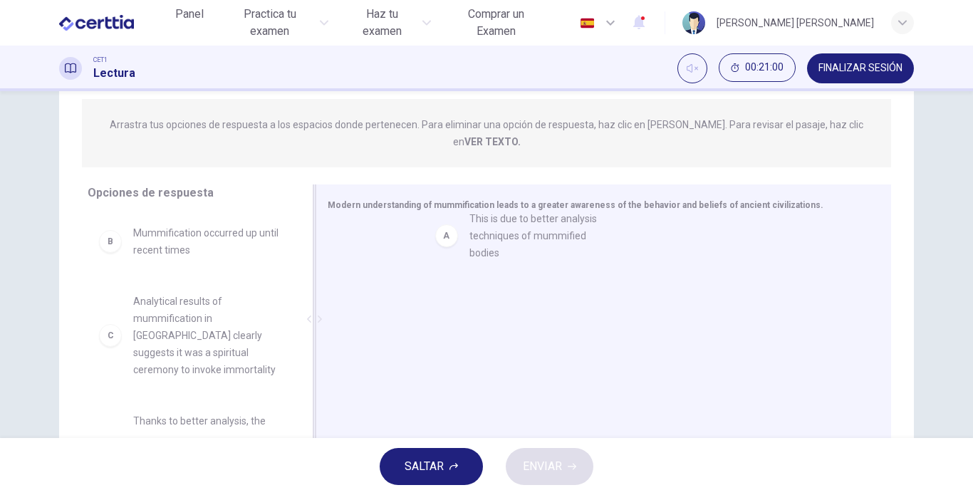
drag, startPoint x: 186, startPoint y: 243, endPoint x: 529, endPoint y: 241, distance: 343.3
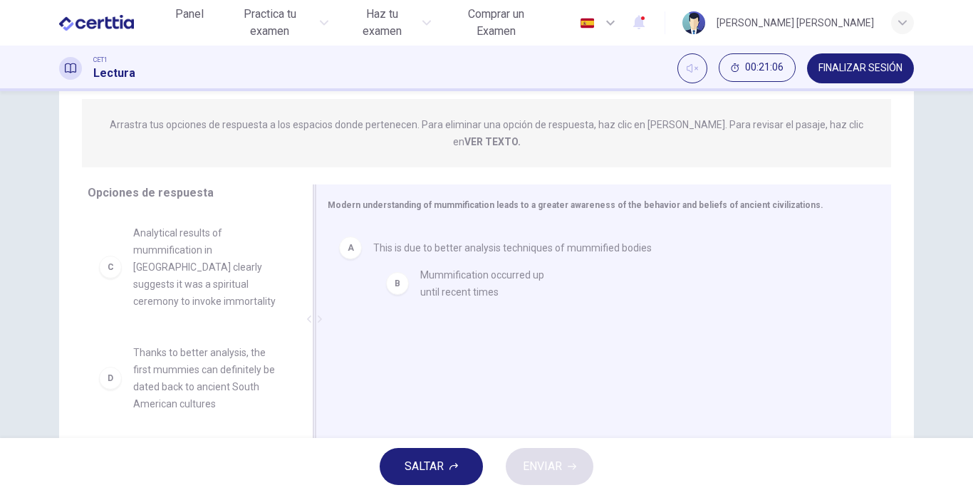
drag, startPoint x: 224, startPoint y: 238, endPoint x: 514, endPoint y: 298, distance: 296.8
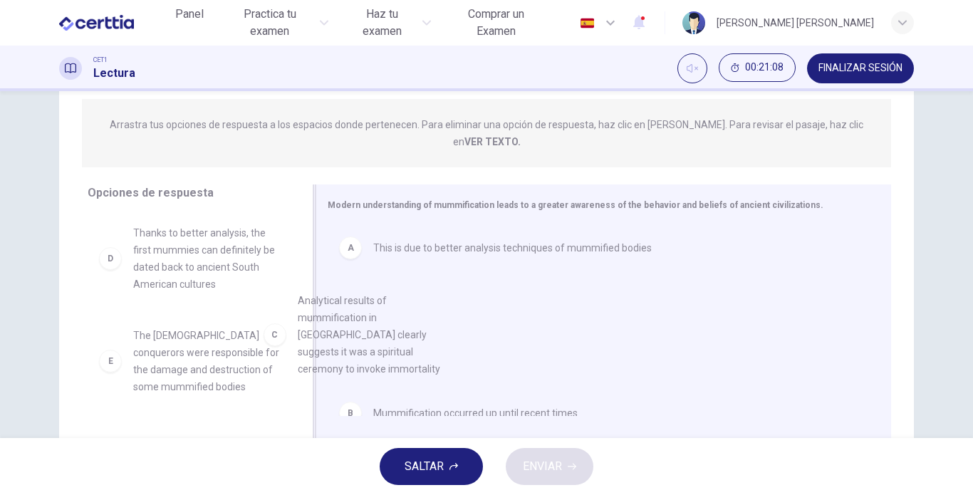
drag, startPoint x: 219, startPoint y: 249, endPoint x: 427, endPoint y: 340, distance: 226.8
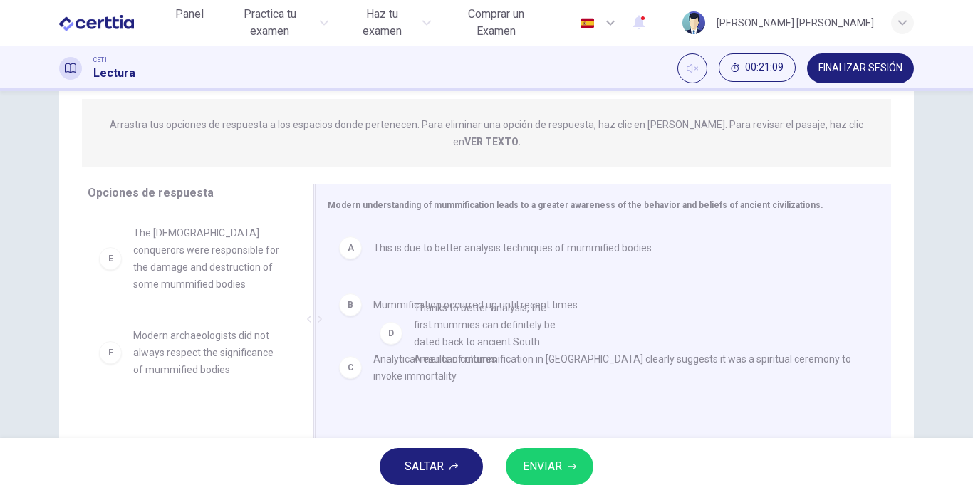
drag, startPoint x: 236, startPoint y: 229, endPoint x: 524, endPoint y: 323, distance: 302.5
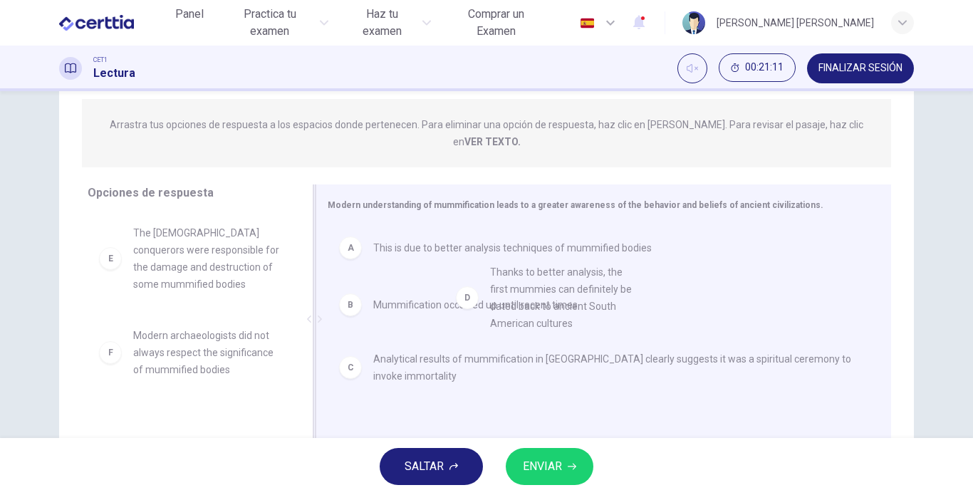
drag, startPoint x: 170, startPoint y: 236, endPoint x: 541, endPoint y: 297, distance: 375.4
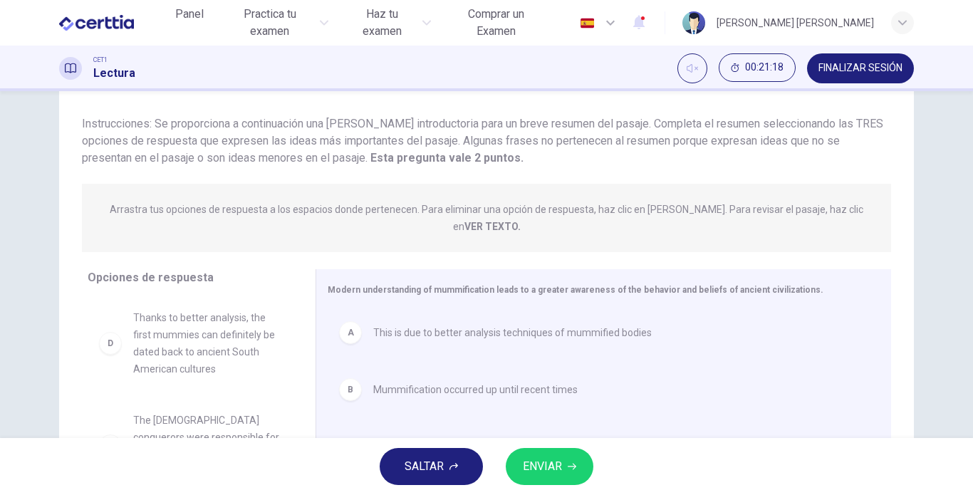
scroll to position [80, 0]
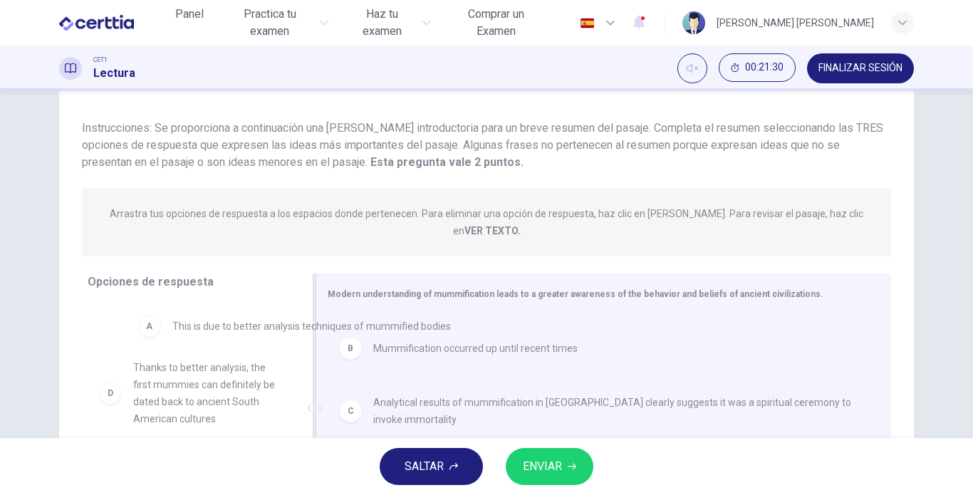
drag, startPoint x: 344, startPoint y: 329, endPoint x: 140, endPoint y: 335, distance: 204.5
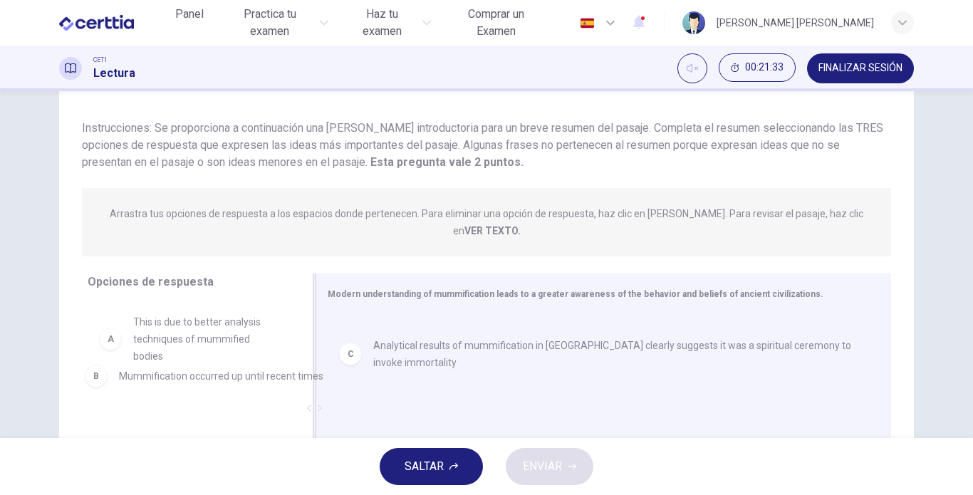
drag, startPoint x: 365, startPoint y: 330, endPoint x: 95, endPoint y: 387, distance: 276.0
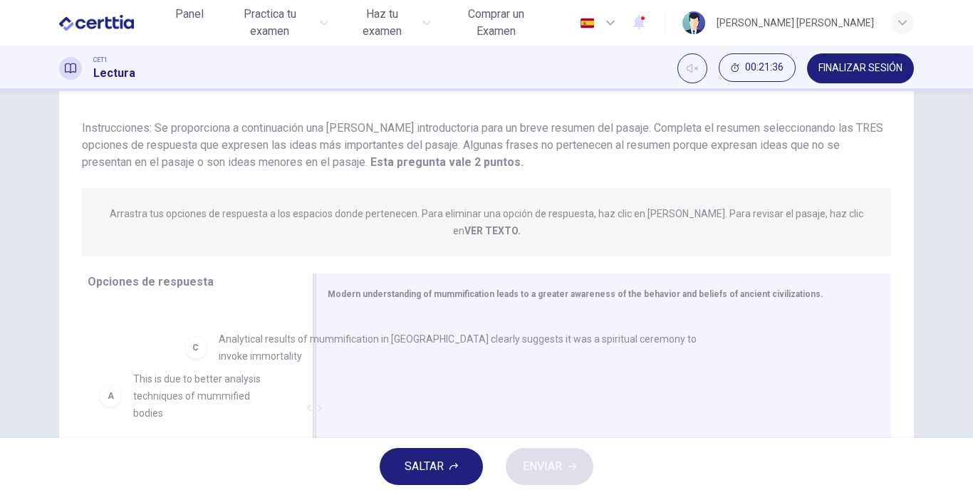
drag, startPoint x: 350, startPoint y: 336, endPoint x: 160, endPoint y: 359, distance: 191.5
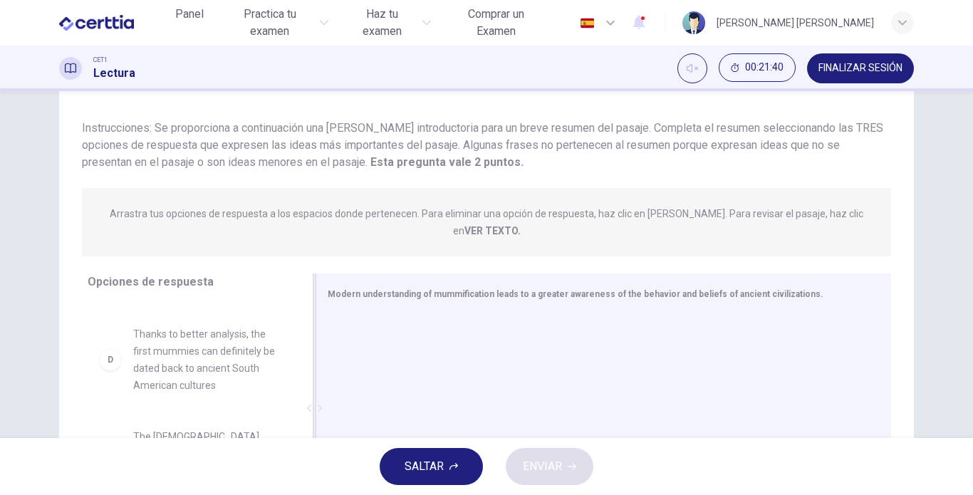
scroll to position [333, 0]
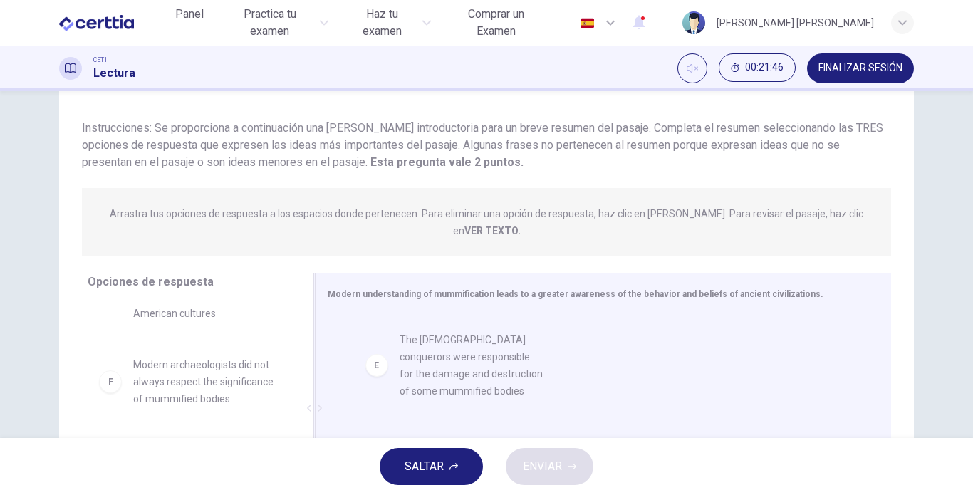
drag, startPoint x: 215, startPoint y: 387, endPoint x: 486, endPoint y: 377, distance: 271.5
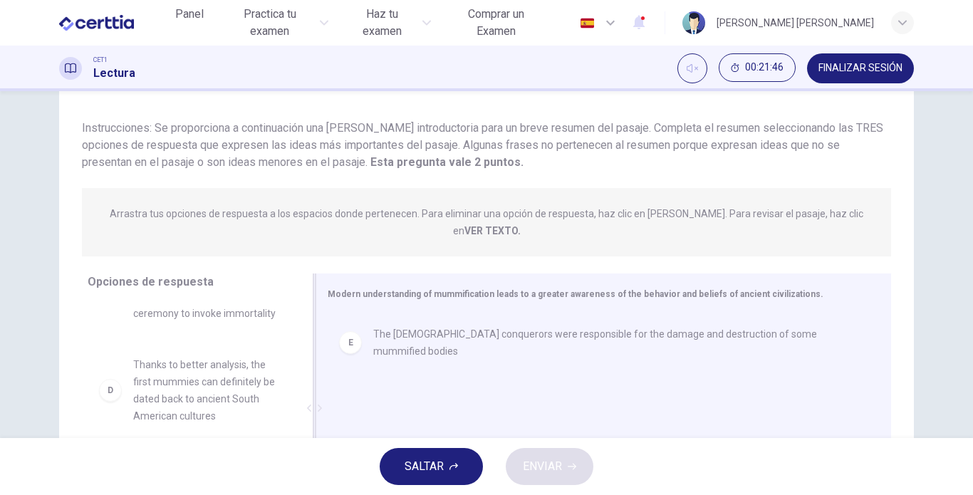
scroll to position [231, 0]
drag, startPoint x: 303, startPoint y: 426, endPoint x: 298, endPoint y: 403, distance: 23.2
click at [298, 403] on div "Opciones de respuesta A This is due to better analysis techniques of mummified …" at bounding box center [187, 411] width 256 height 276
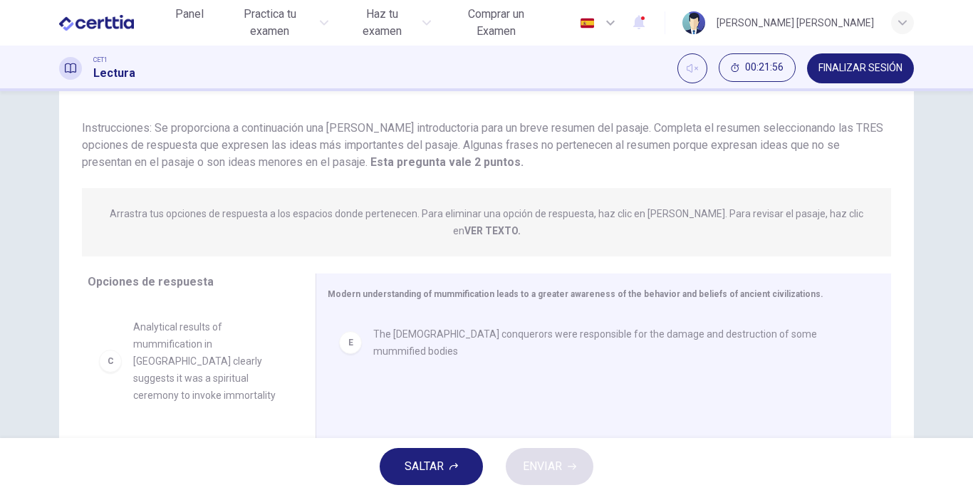
scroll to position [146, 0]
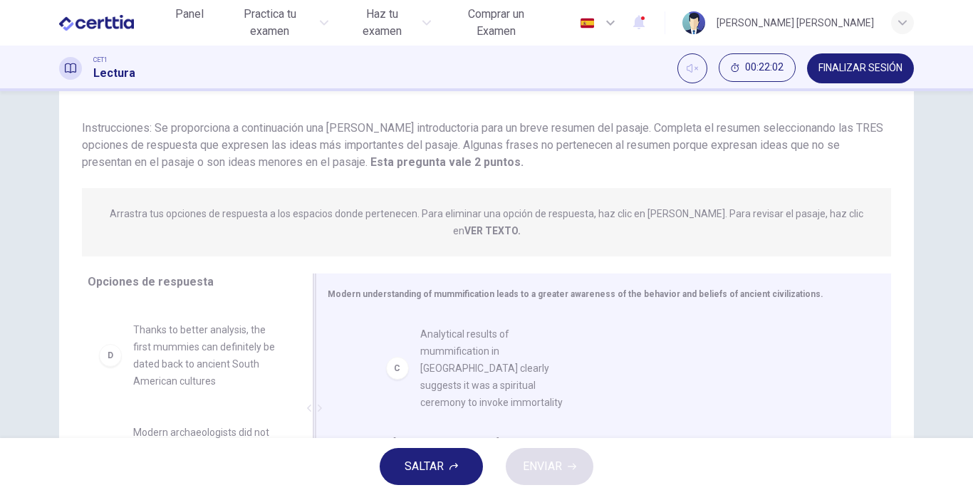
drag, startPoint x: 195, startPoint y: 352, endPoint x: 489, endPoint y: 373, distance: 294.2
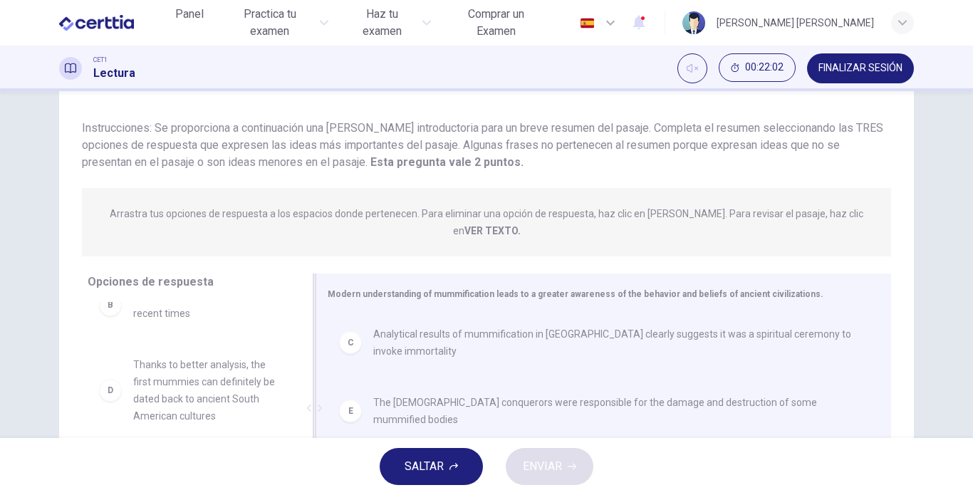
scroll to position [111, 0]
drag, startPoint x: 298, startPoint y: 380, endPoint x: 278, endPoint y: 282, distance: 99.6
click at [276, 278] on div "Opciones de respuesta A This is due to better analysis techniques of mummified …" at bounding box center [187, 411] width 256 height 276
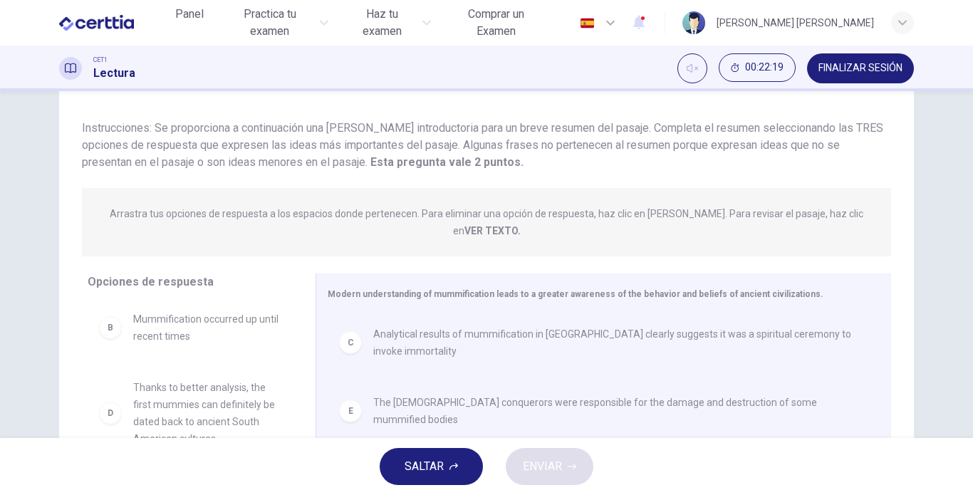
scroll to position [0, 0]
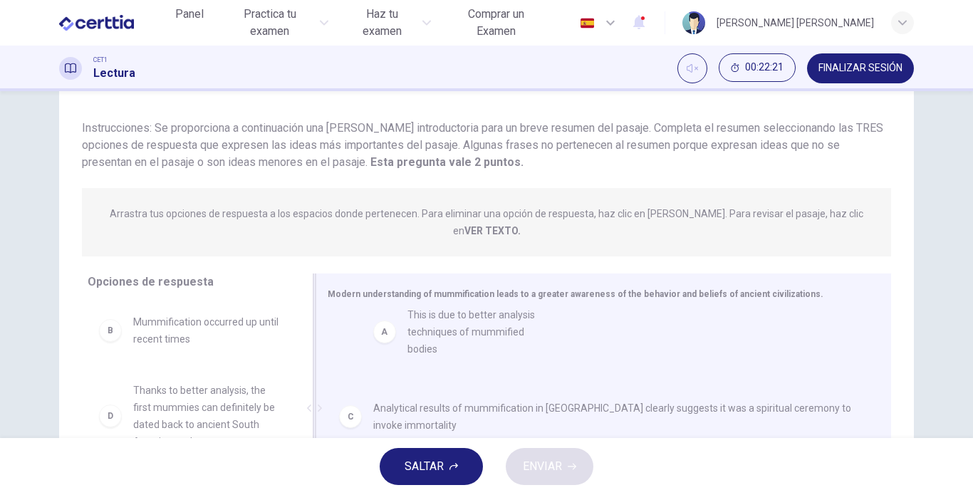
drag, startPoint x: 195, startPoint y: 318, endPoint x: 478, endPoint y: 329, distance: 283.0
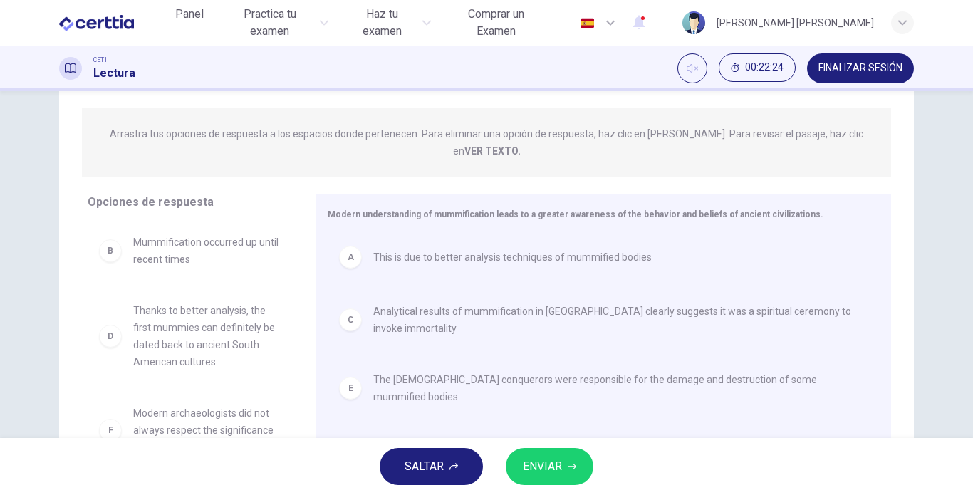
scroll to position [162, 0]
click at [561, 472] on span "ENVIAR" at bounding box center [542, 467] width 39 height 20
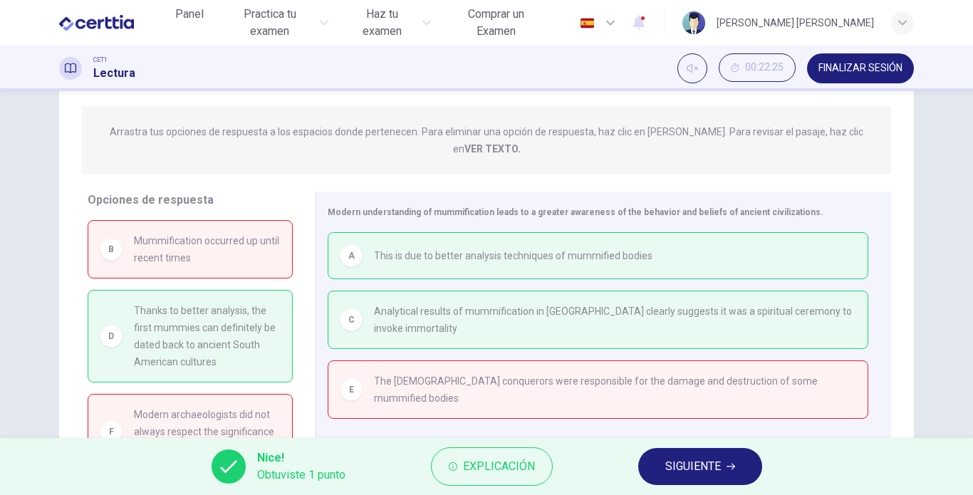
drag, startPoint x: 967, startPoint y: 245, endPoint x: 972, endPoint y: 302, distance: 57.2
click at [972, 302] on div "Question 14 Ver texto Instrucciones: Se proporciona a continuación una [PERSON_…" at bounding box center [486, 264] width 973 height 347
click at [526, 459] on span "Explicación" at bounding box center [499, 467] width 72 height 20
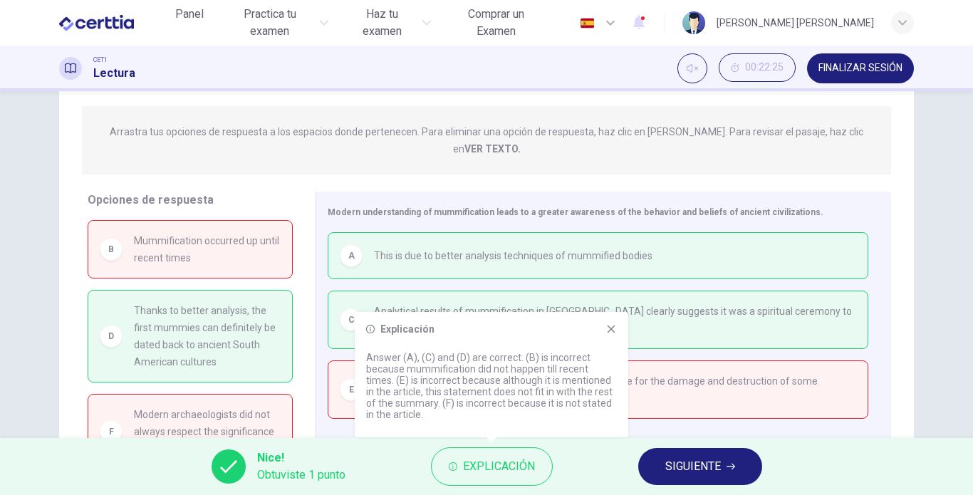
click at [610, 331] on icon at bounding box center [610, 328] width 11 height 11
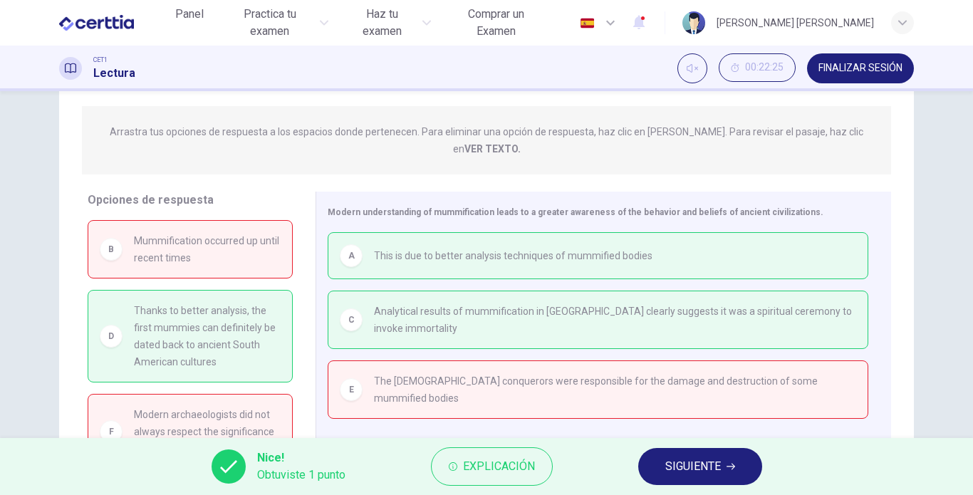
click at [654, 471] on button "SIGUIENTE" at bounding box center [700, 466] width 124 height 37
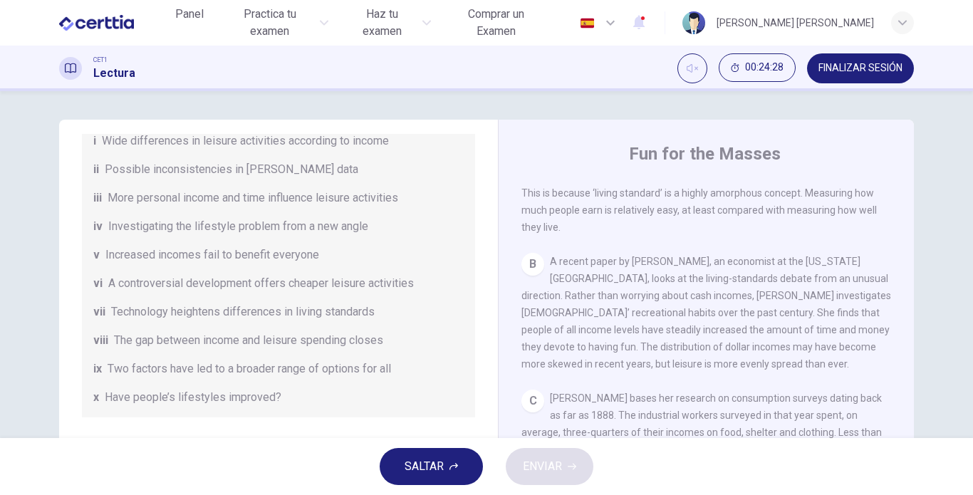
scroll to position [174, 0]
click at [847, 60] on button "FINALIZAR SESIÓN" at bounding box center [860, 68] width 107 height 30
